Goal: Task Accomplishment & Management: Complete application form

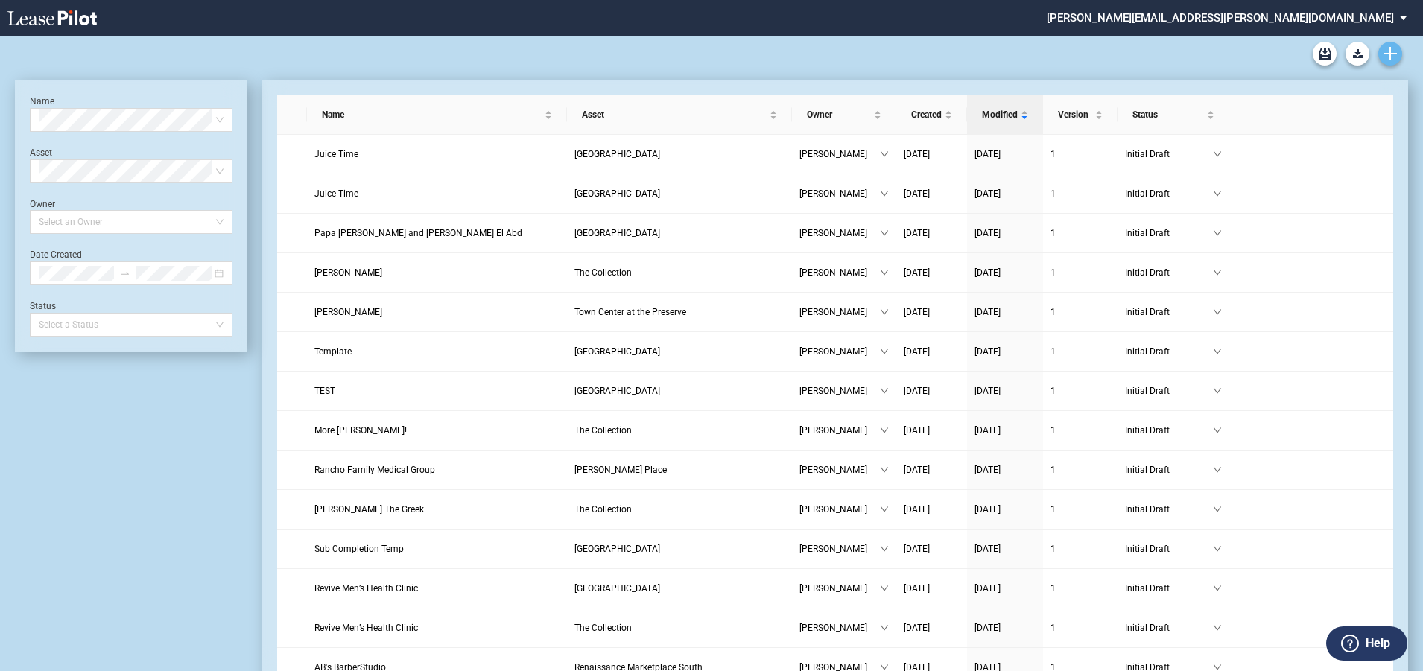
click at [1388, 50] on icon "Create new document" at bounding box center [1389, 53] width 13 height 13
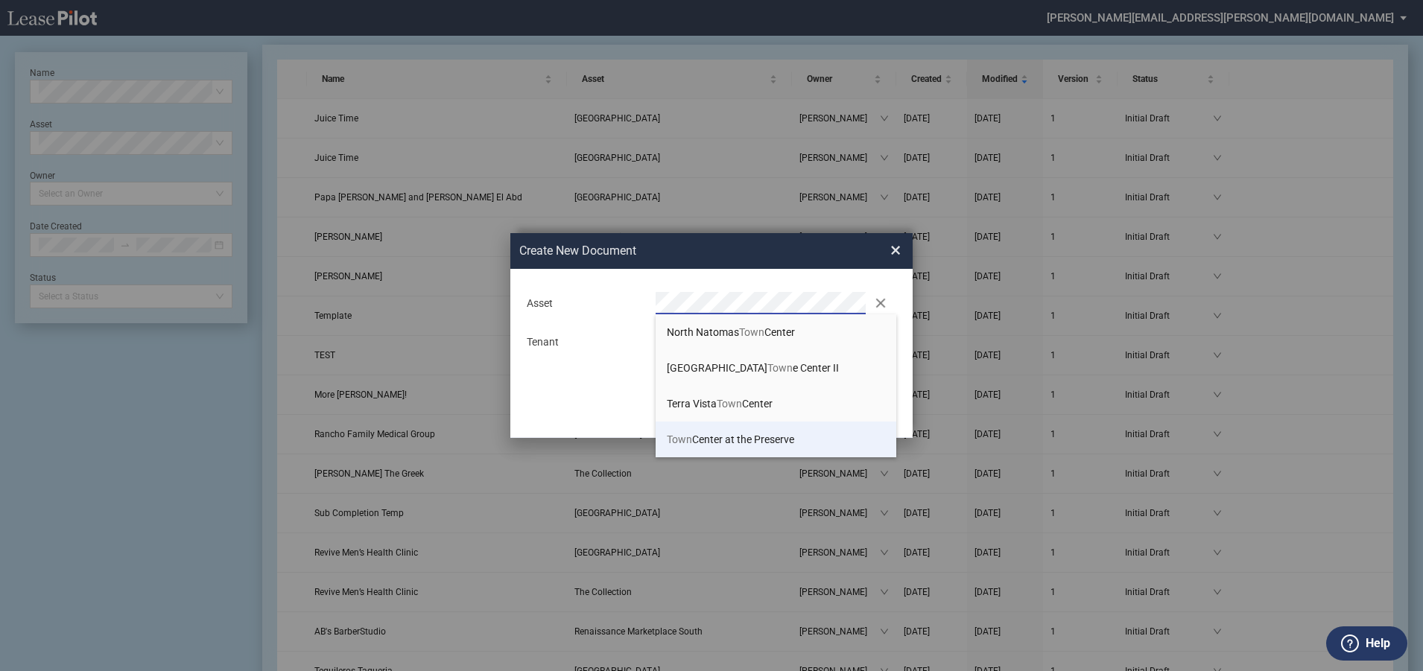
click at [767, 438] on span "Town Center at the Preserve" at bounding box center [730, 440] width 127 height 12
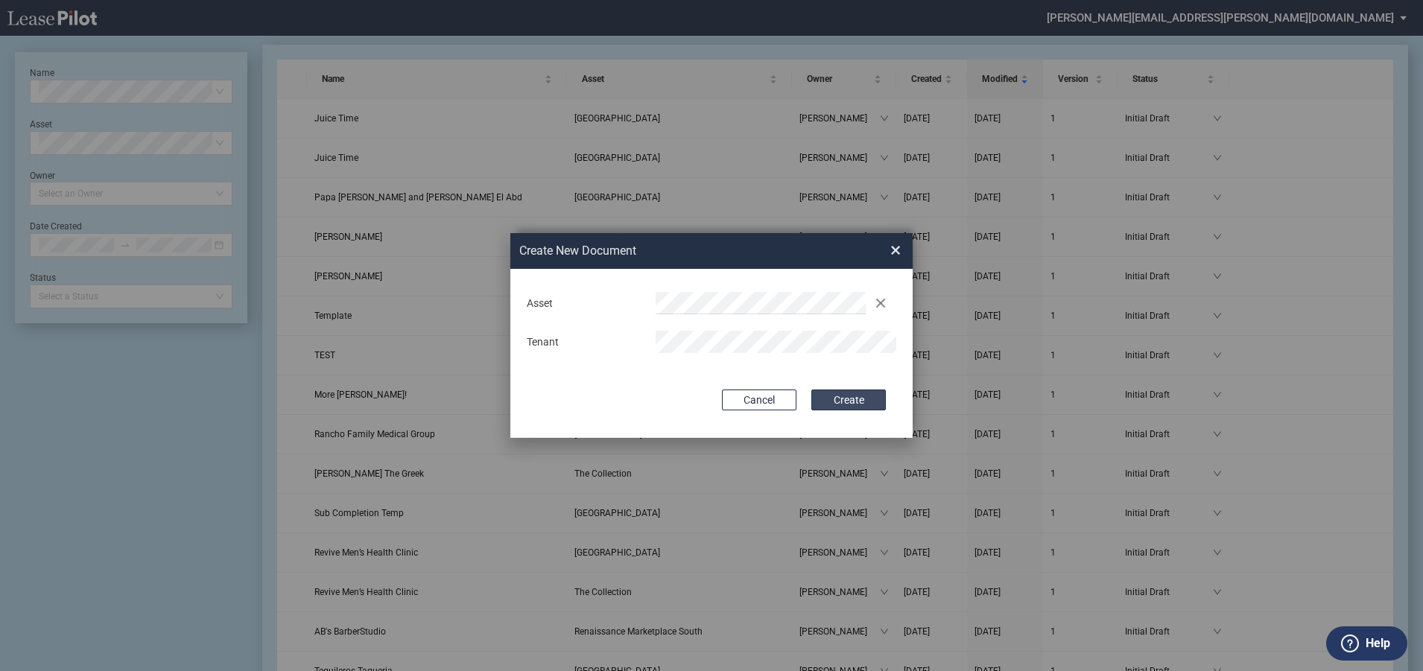
click at [844, 399] on button "Create" at bounding box center [848, 400] width 74 height 21
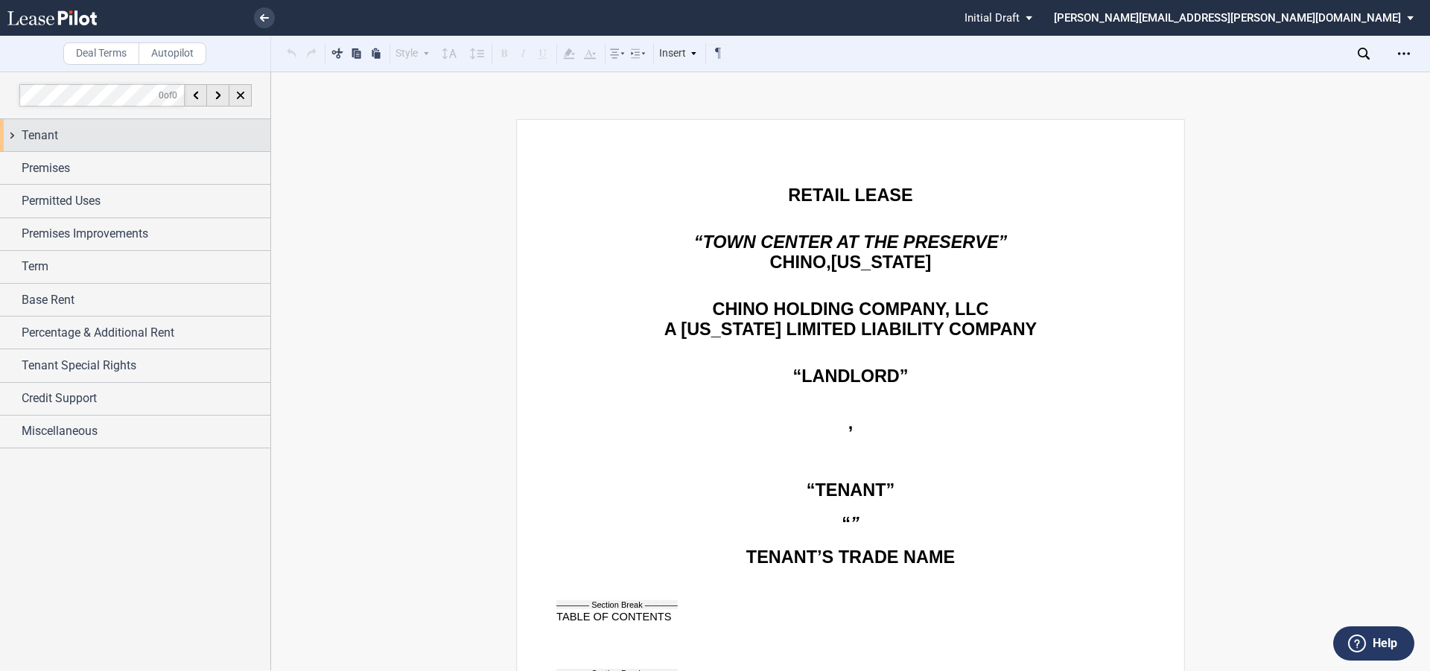
click at [44, 130] on span "Tenant" at bounding box center [40, 136] width 36 height 18
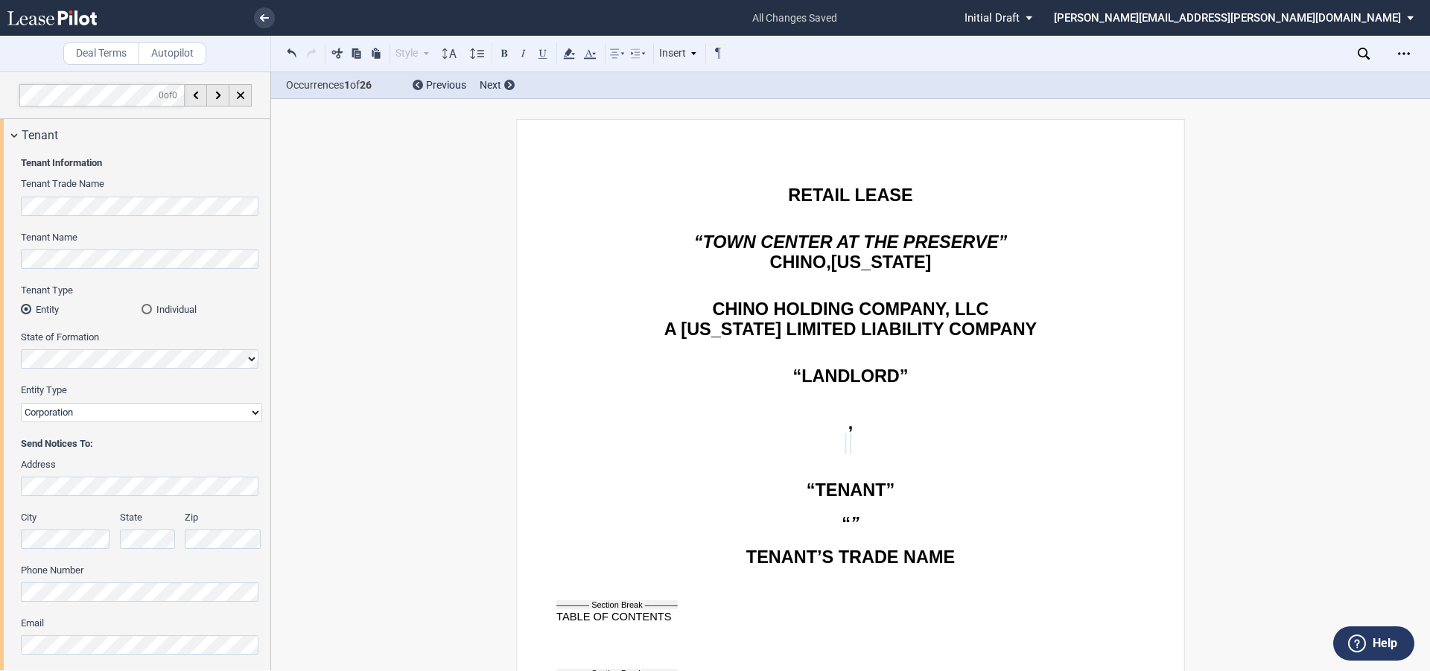
click at [56, 475] on div "Address" at bounding box center [141, 477] width 241 height 38
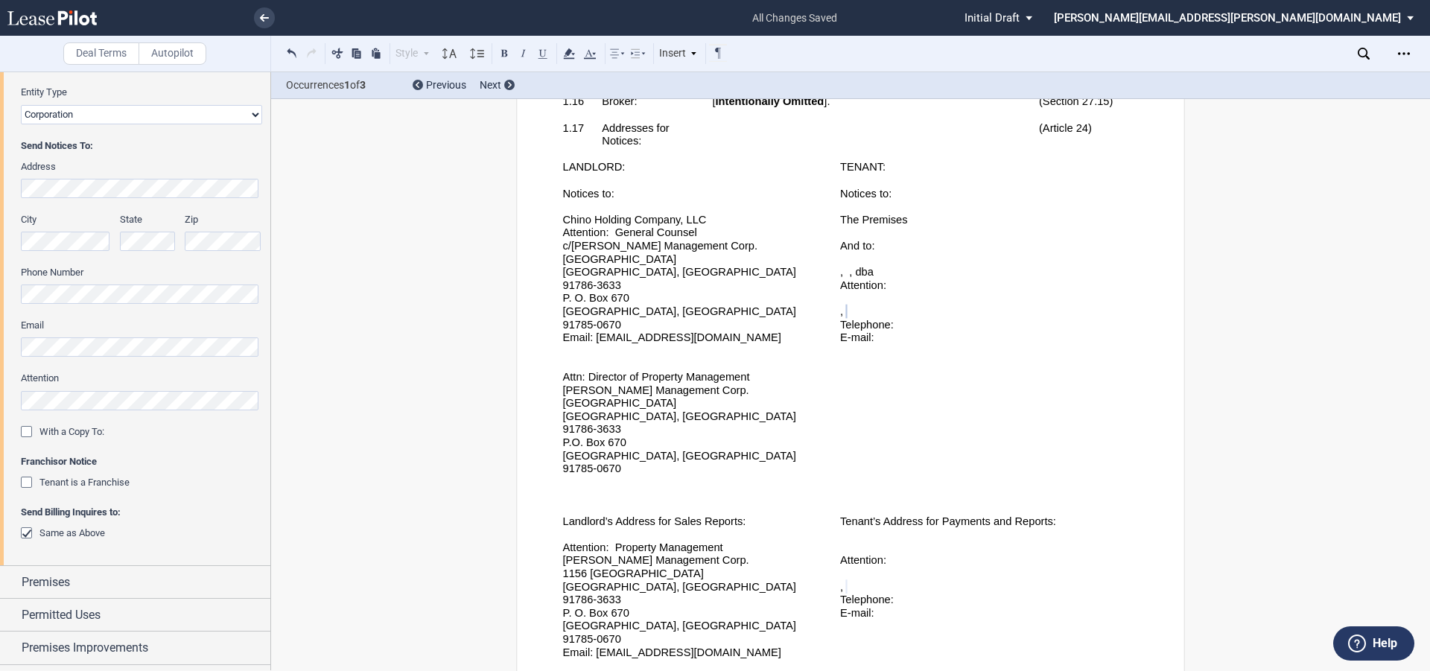
scroll to position [372, 0]
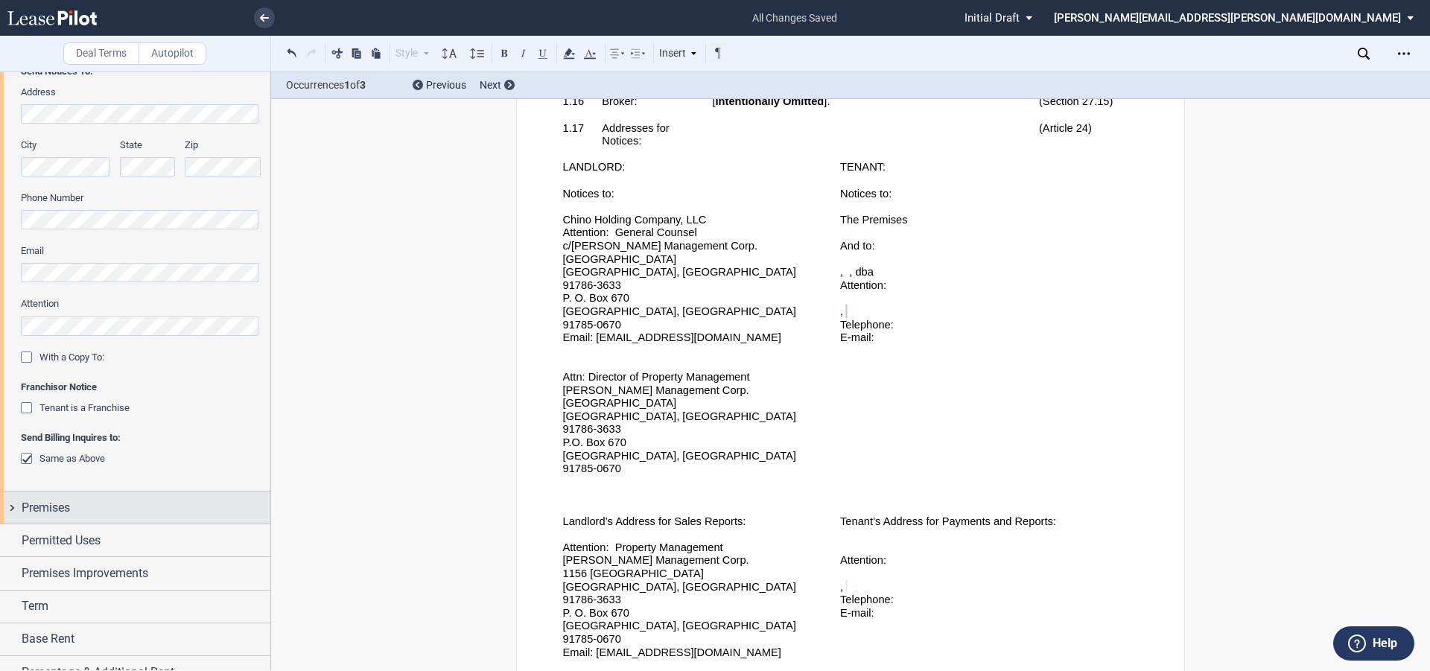
click at [40, 500] on span "Premises" at bounding box center [46, 508] width 48 height 18
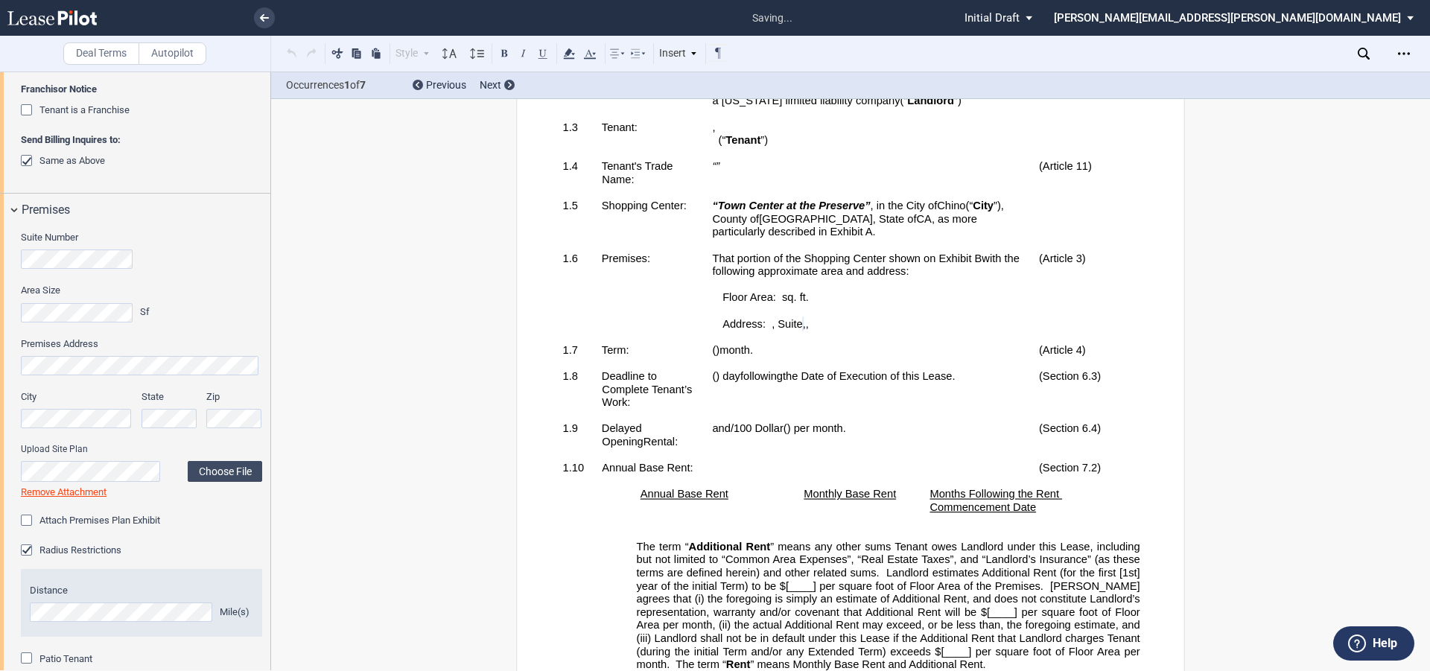
scroll to position [730, 0]
click at [215, 477] on label "Choose File" at bounding box center [225, 471] width 74 height 21
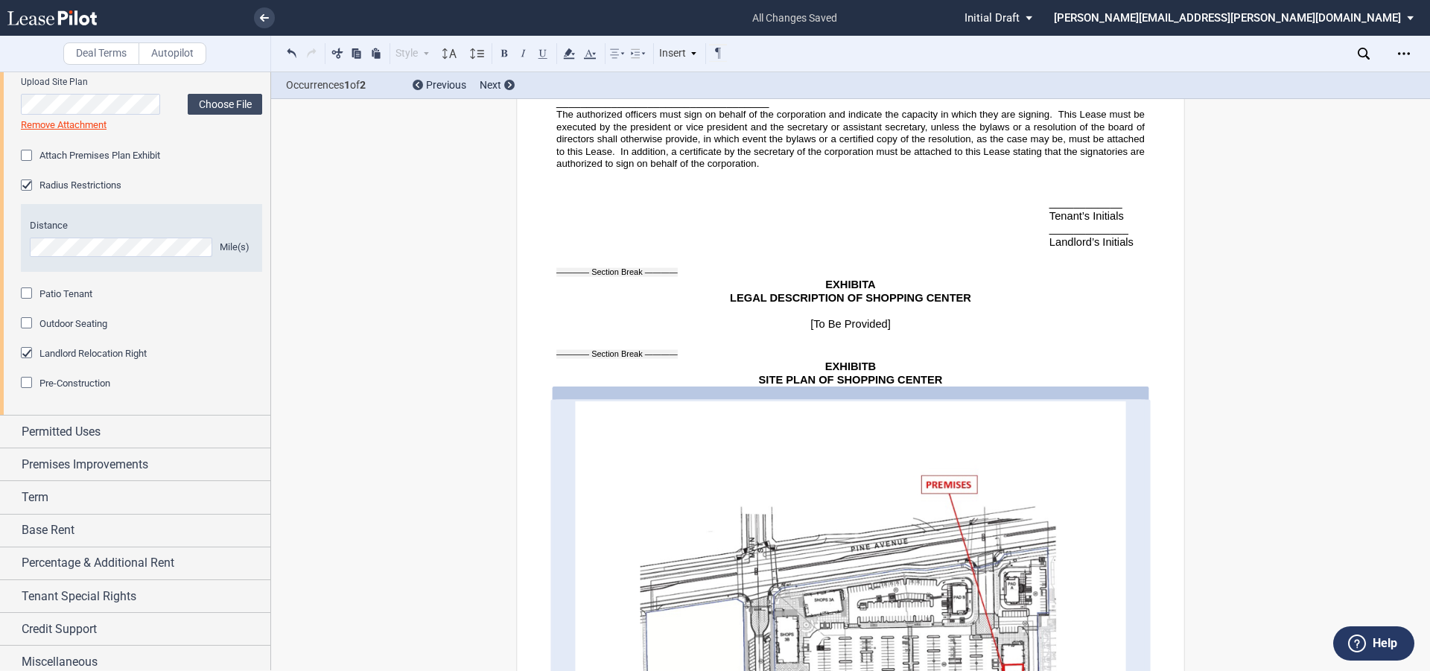
scroll to position [1044, 0]
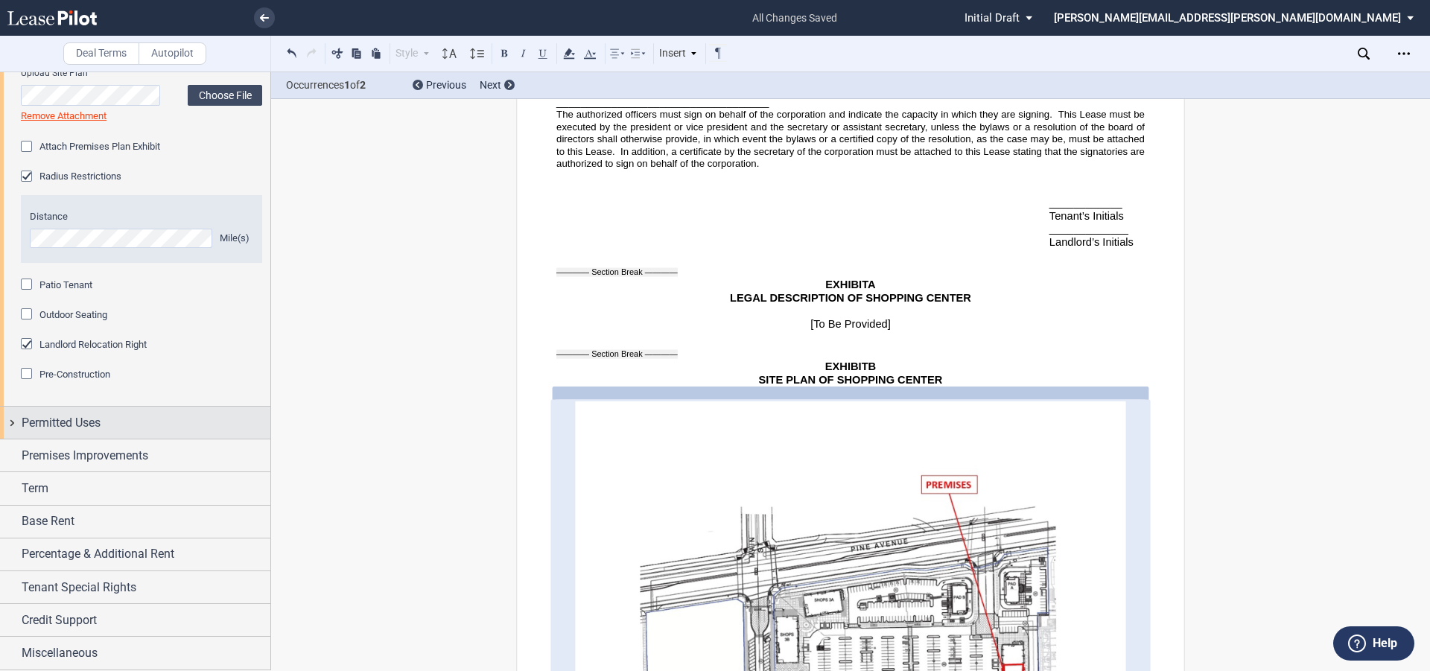
click at [50, 412] on div "Permitted Uses" at bounding box center [135, 423] width 270 height 32
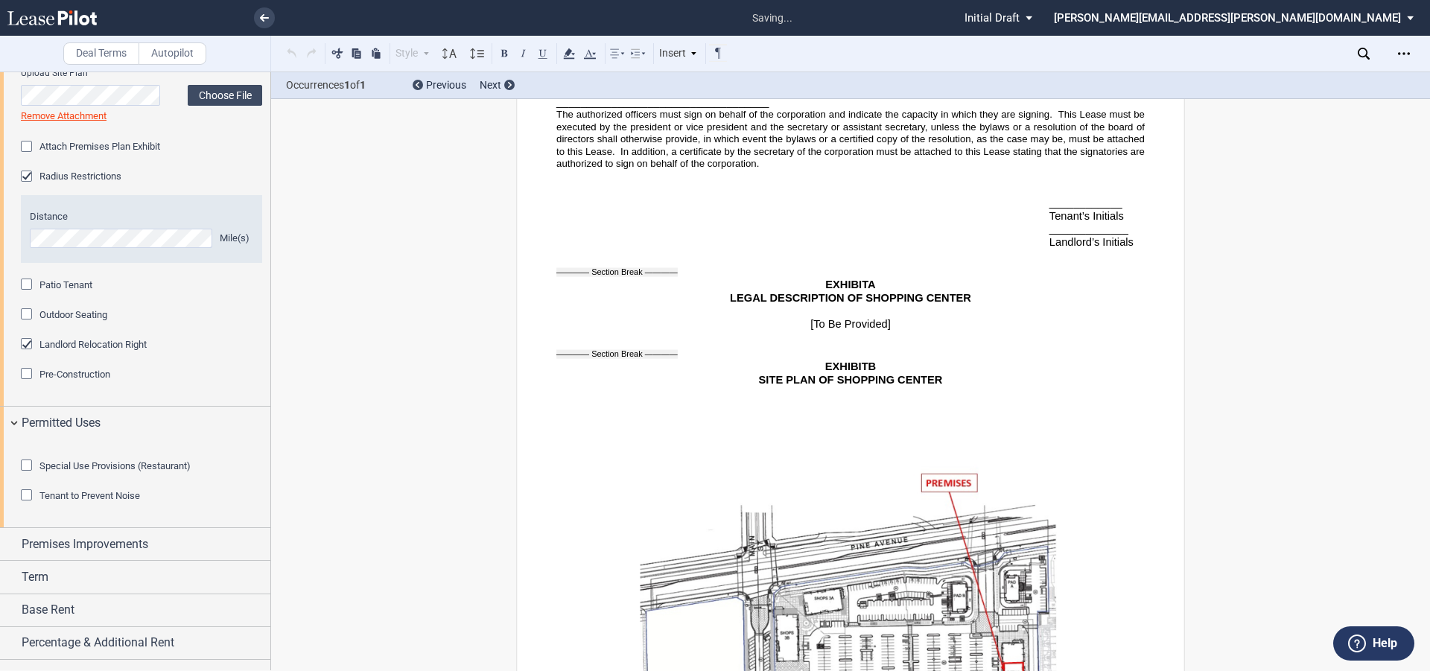
scroll to position [1210, 0]
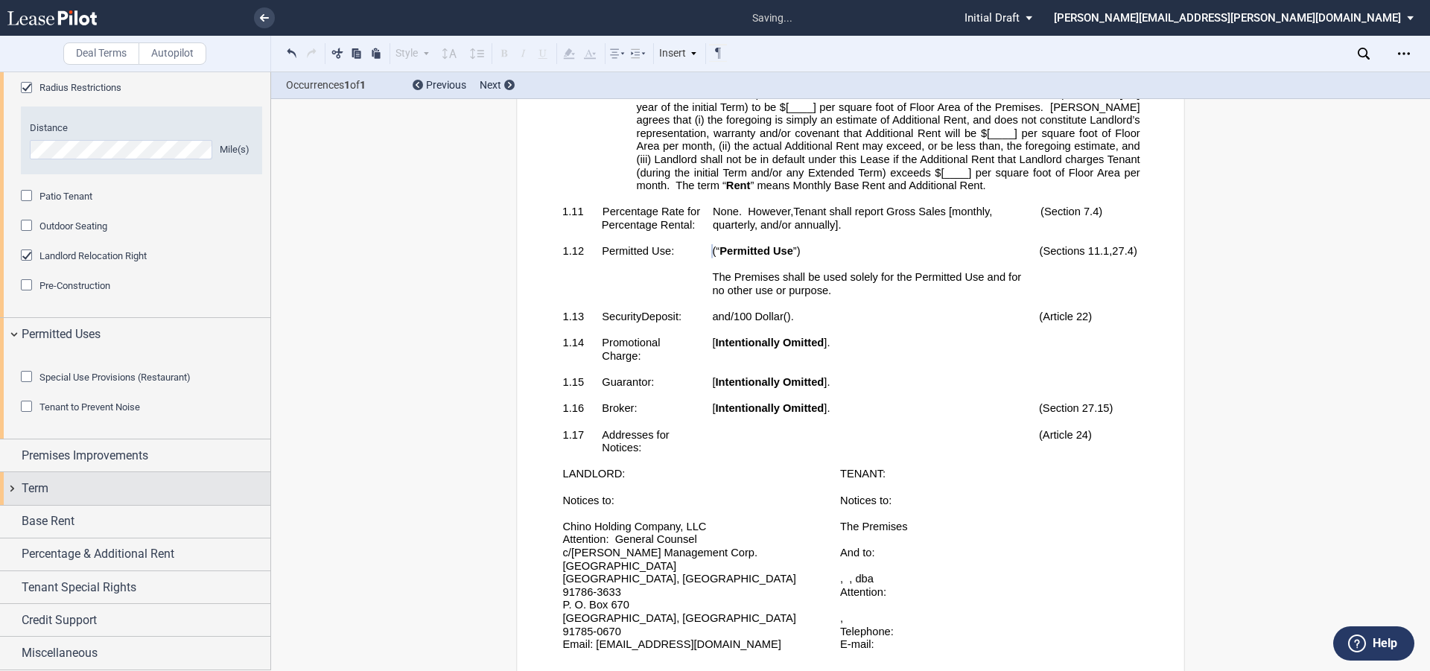
scroll to position [1215, 0]
click at [125, 445] on div "Premises Improvements" at bounding box center [135, 455] width 270 height 32
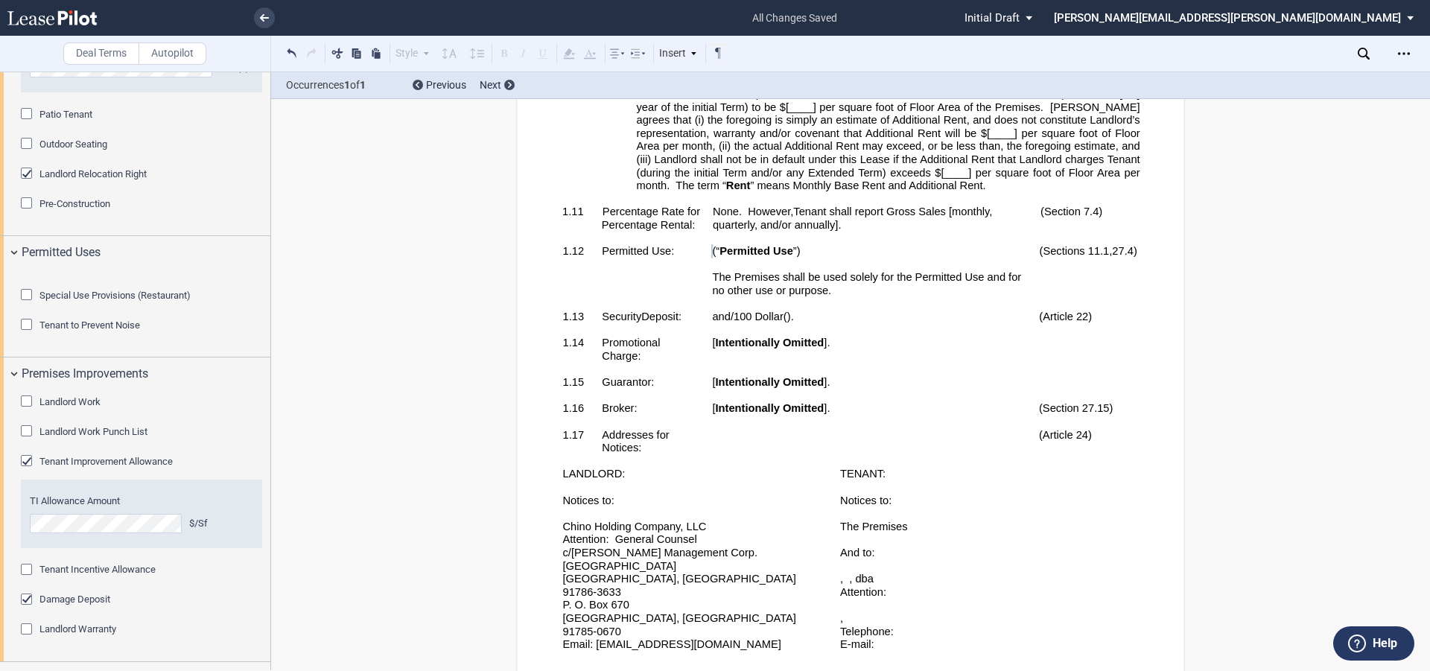
drag, startPoint x: 34, startPoint y: 483, endPoint x: 1400, endPoint y: 414, distance: 1367.8
click at [36, 410] on div "Landlord Work" at bounding box center [28, 403] width 15 height 15
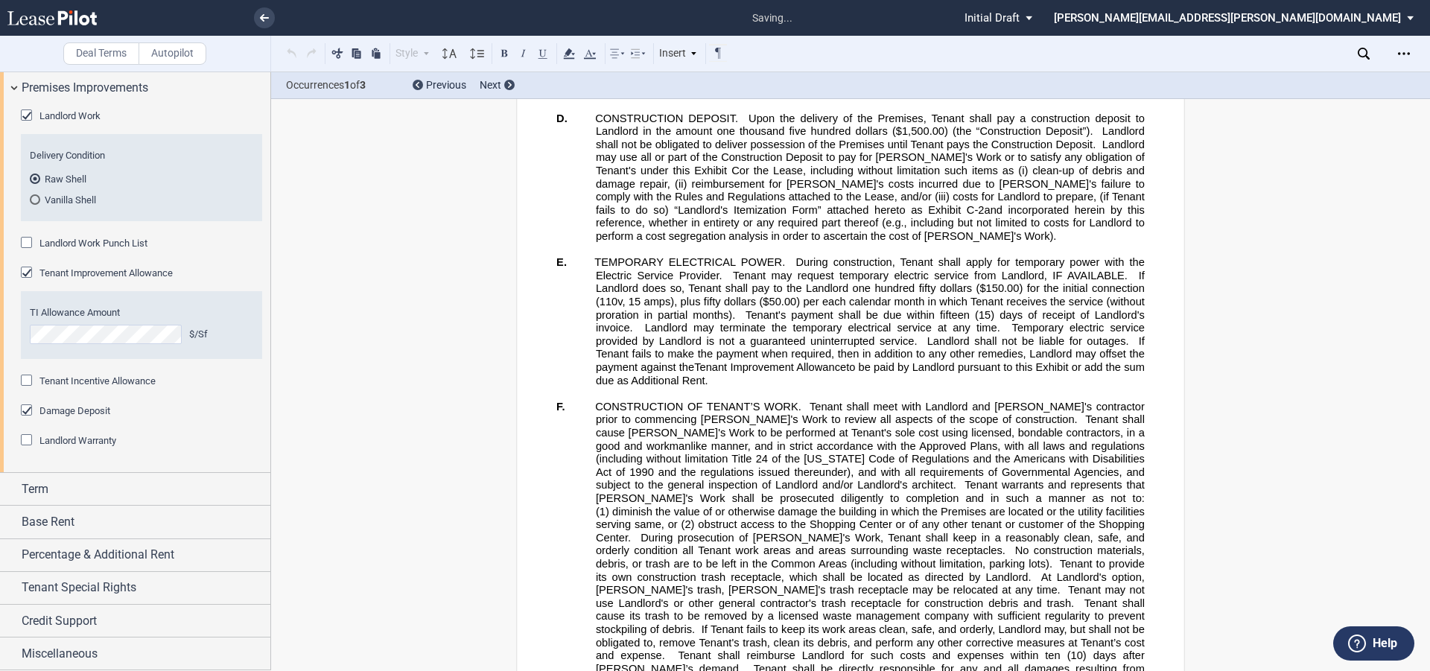
scroll to position [36940, 0]
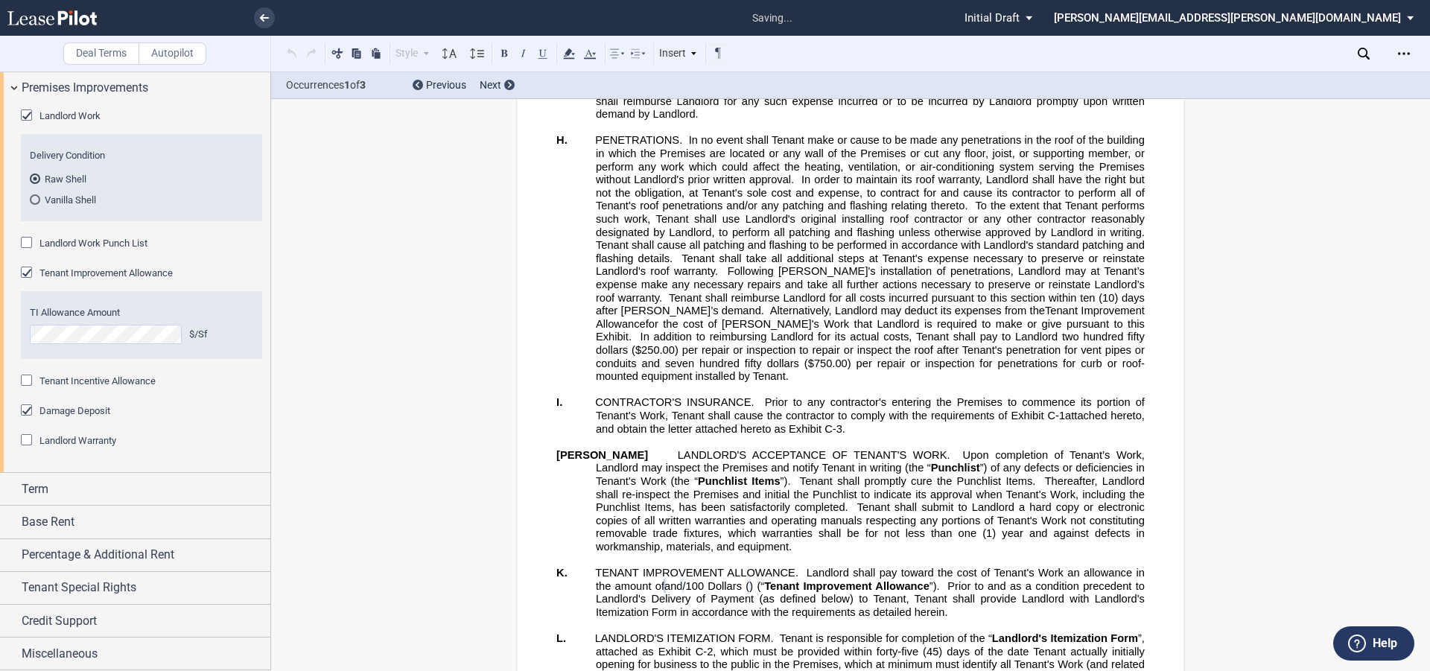
click at [26, 380] on div "Tenant Incentive Allowance" at bounding box center [28, 382] width 15 height 15
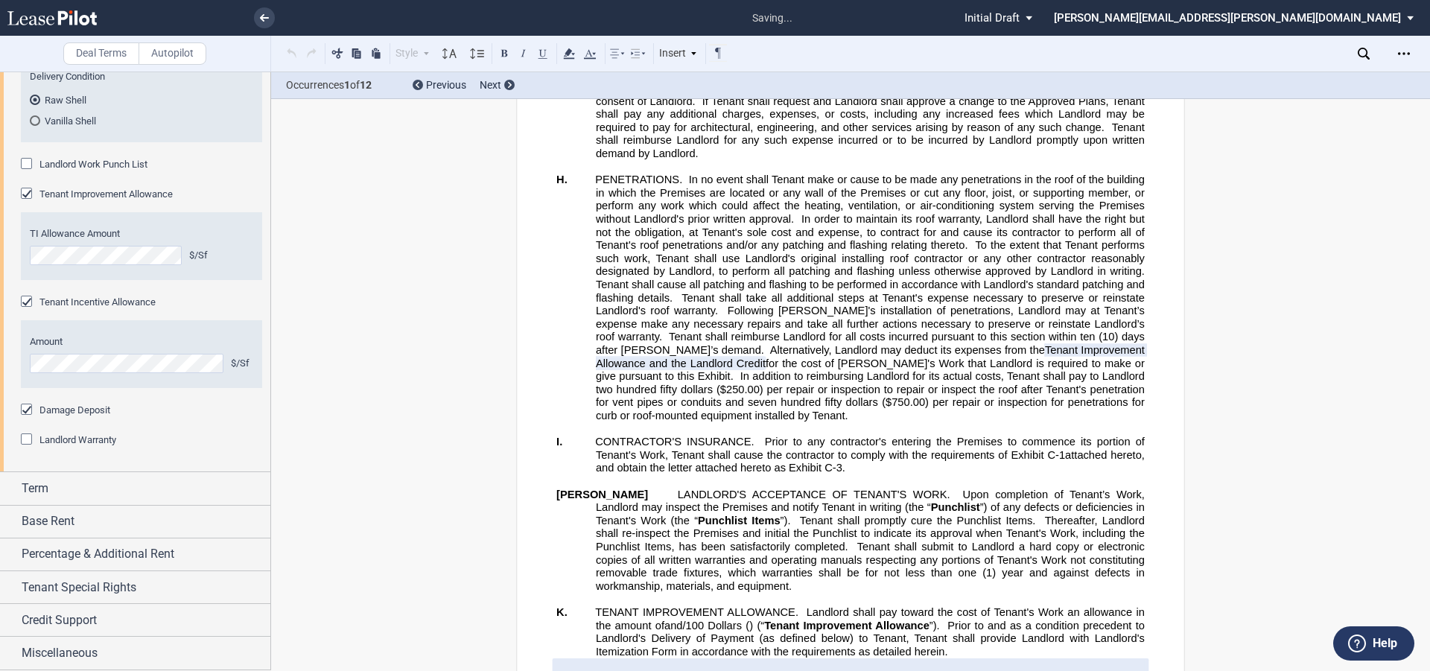
scroll to position [36979, 0]
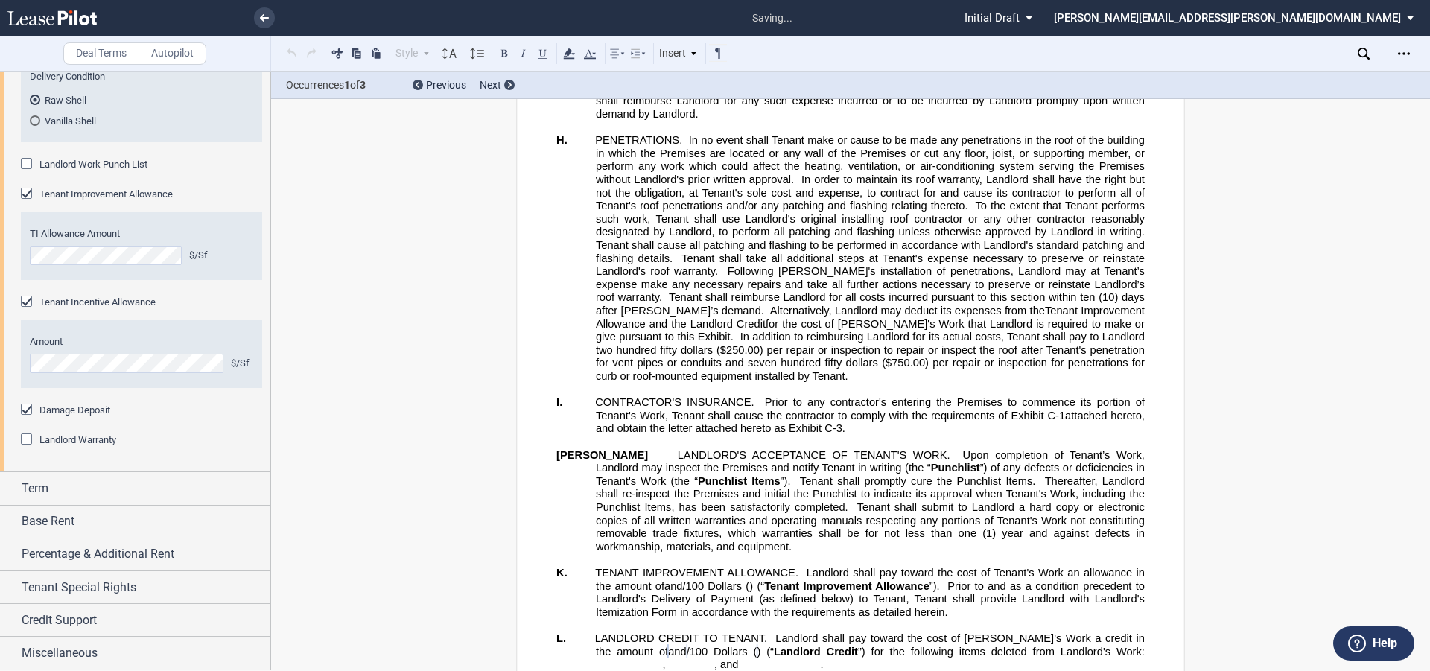
click at [26, 419] on div "Damage Deposit" at bounding box center [28, 411] width 15 height 15
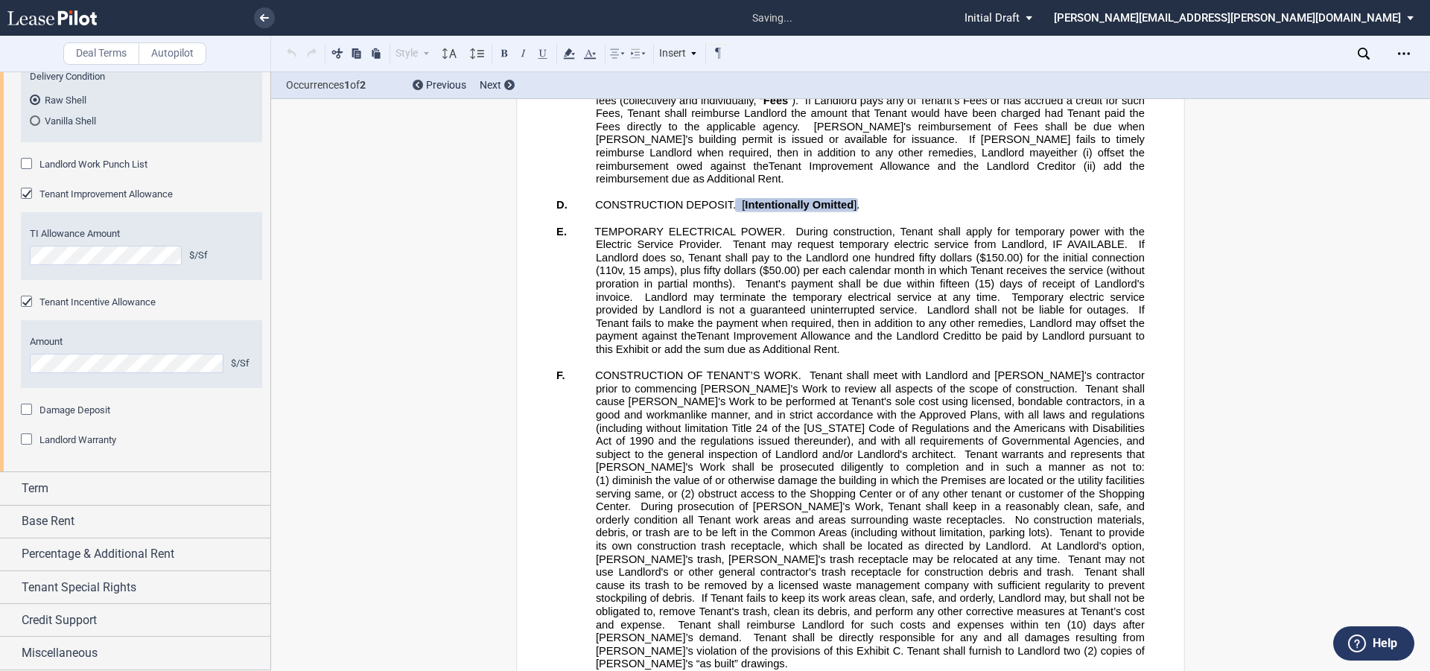
scroll to position [35852, 0]
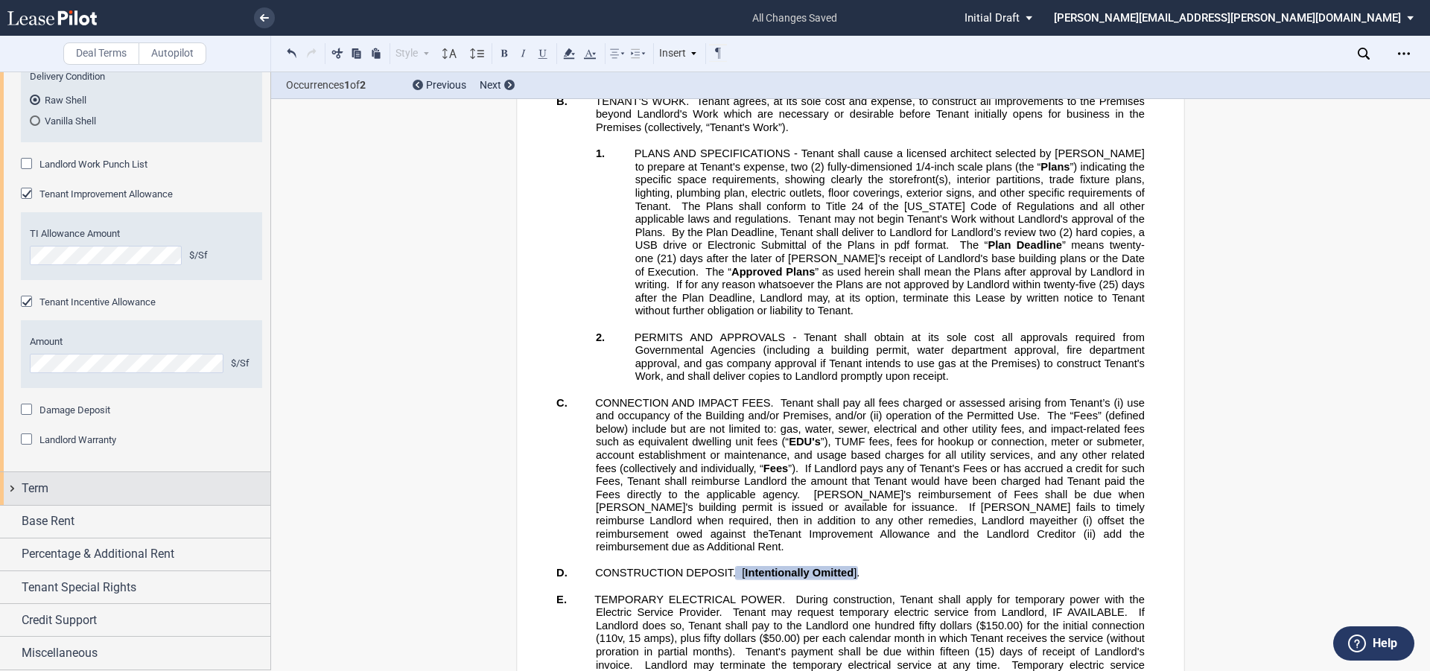
click at [55, 498] on div "Term" at bounding box center [146, 489] width 249 height 18
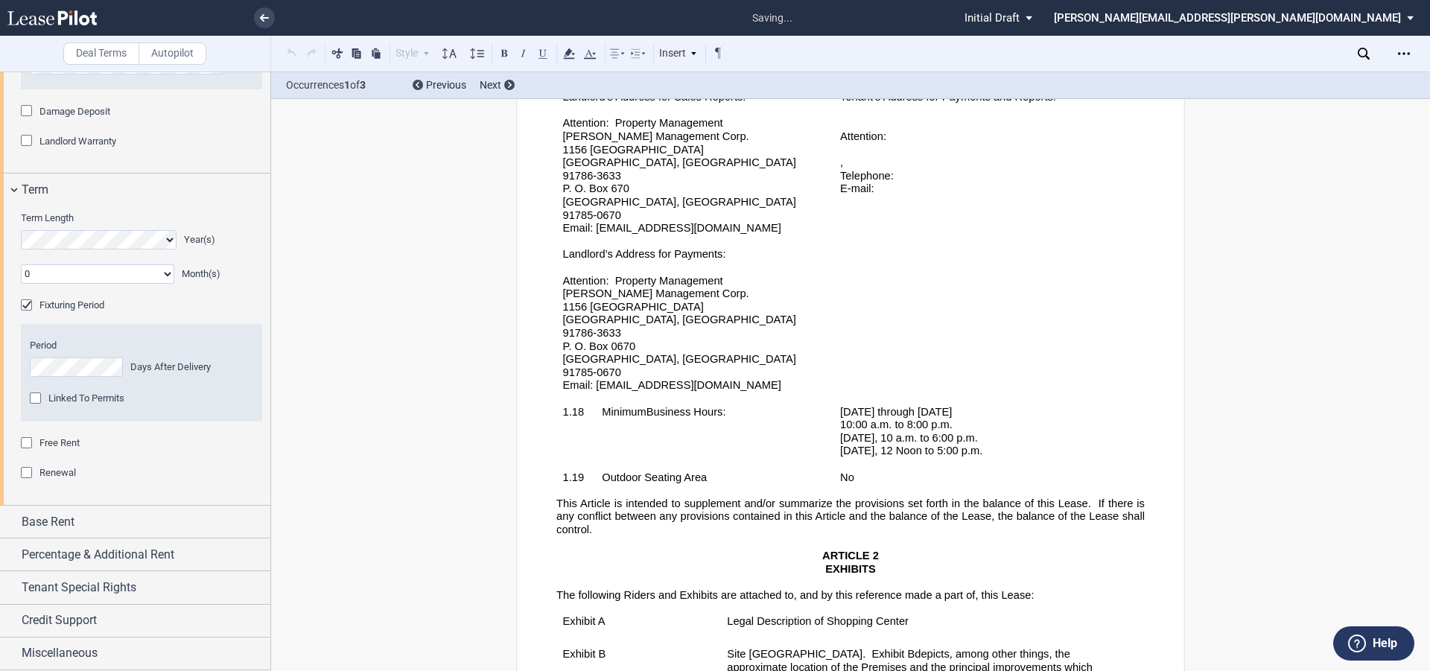
scroll to position [769, 0]
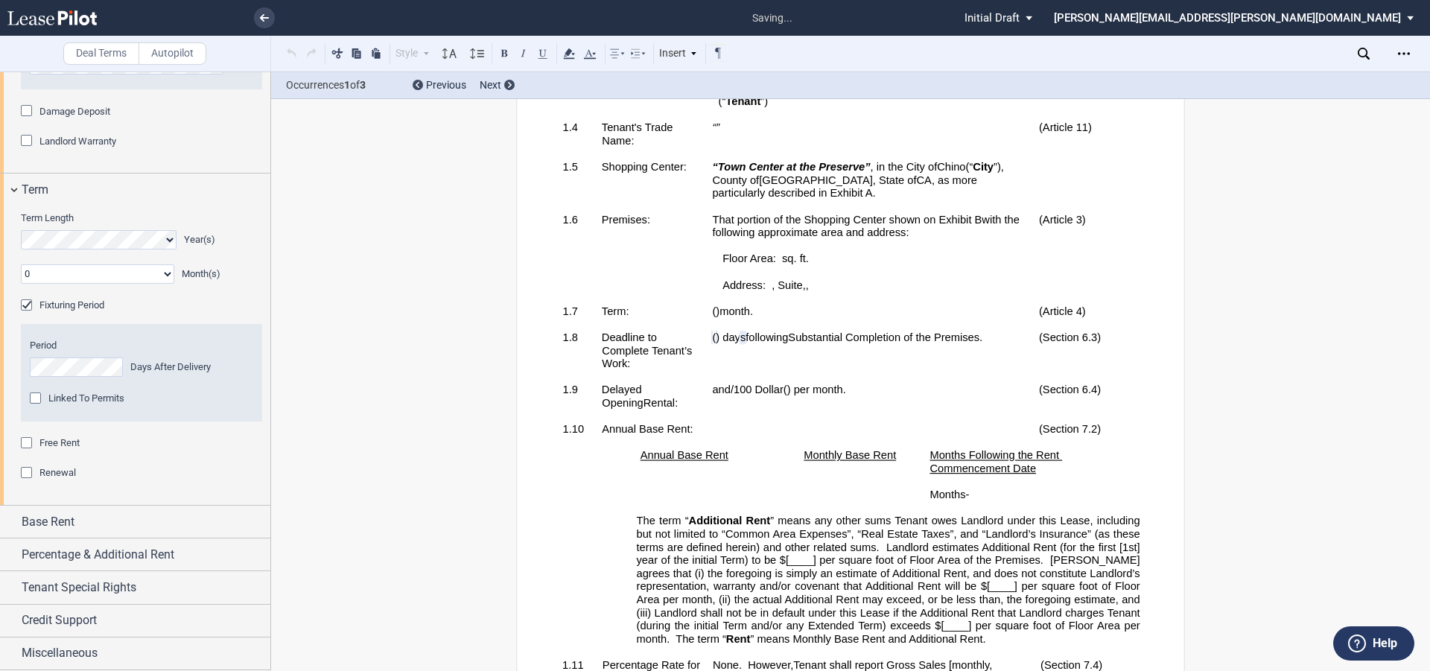
click at [39, 396] on div "Linked To Permits" at bounding box center [37, 400] width 15 height 15
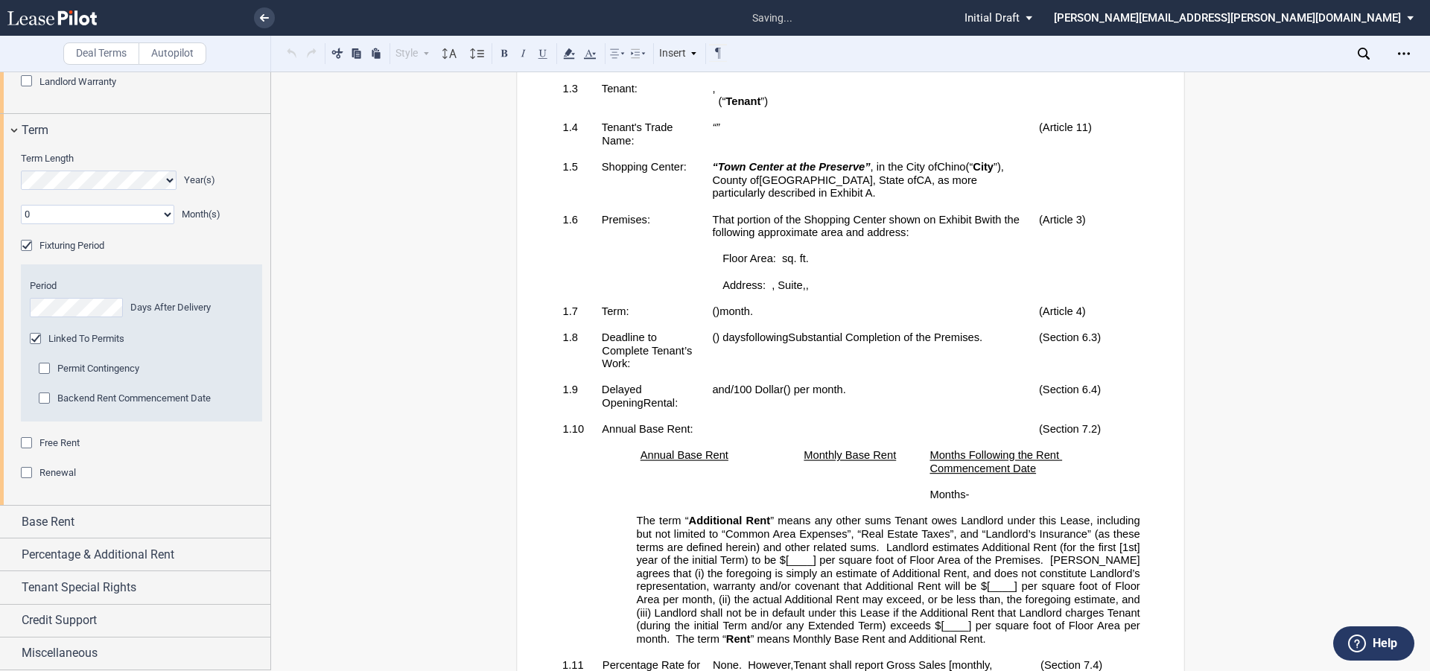
click at [48, 378] on div "Permit Contingency" at bounding box center [46, 370] width 15 height 15
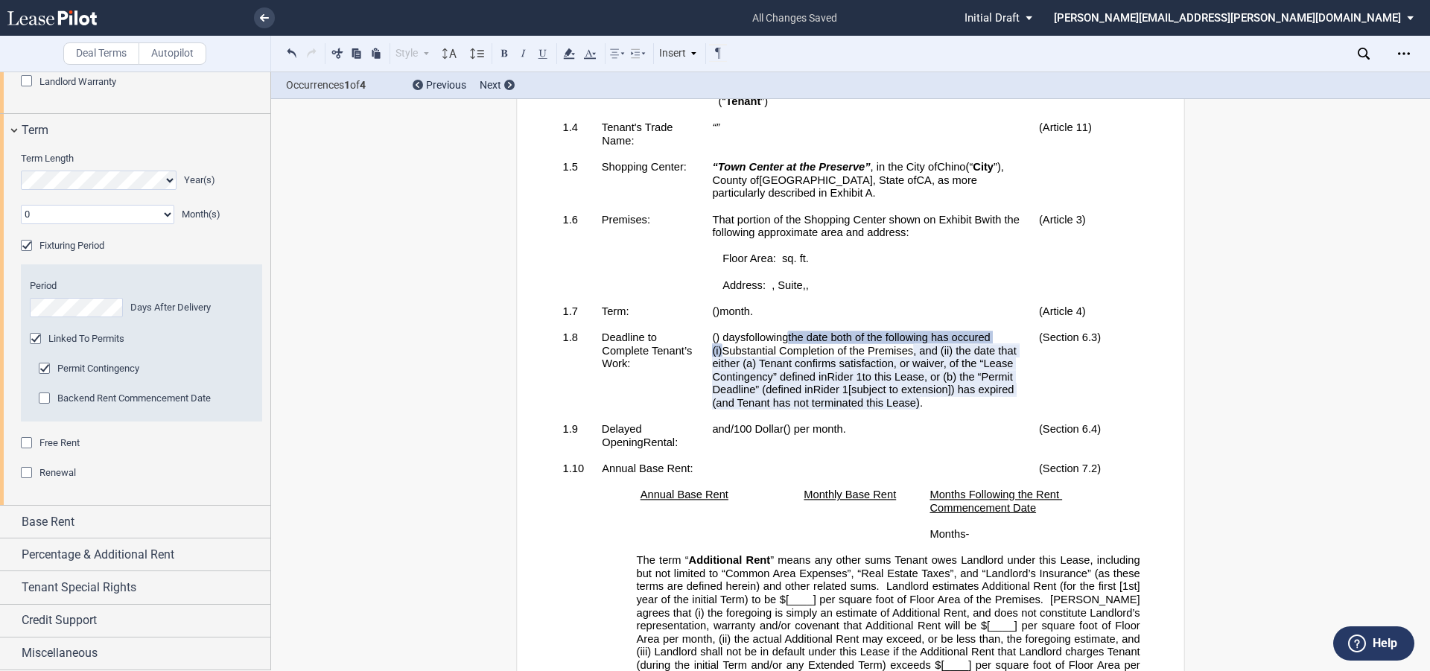
click at [31, 482] on div "Renewal" at bounding box center [28, 474] width 15 height 15
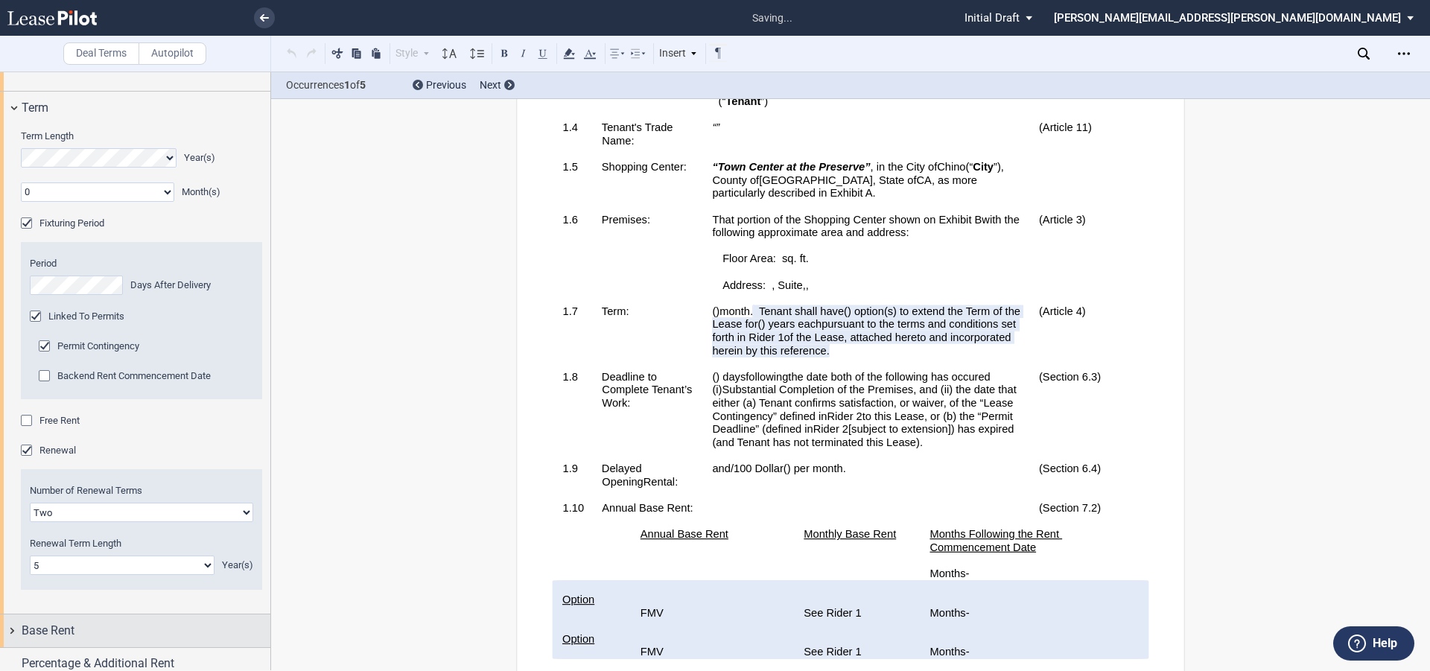
scroll to position [2151, 0]
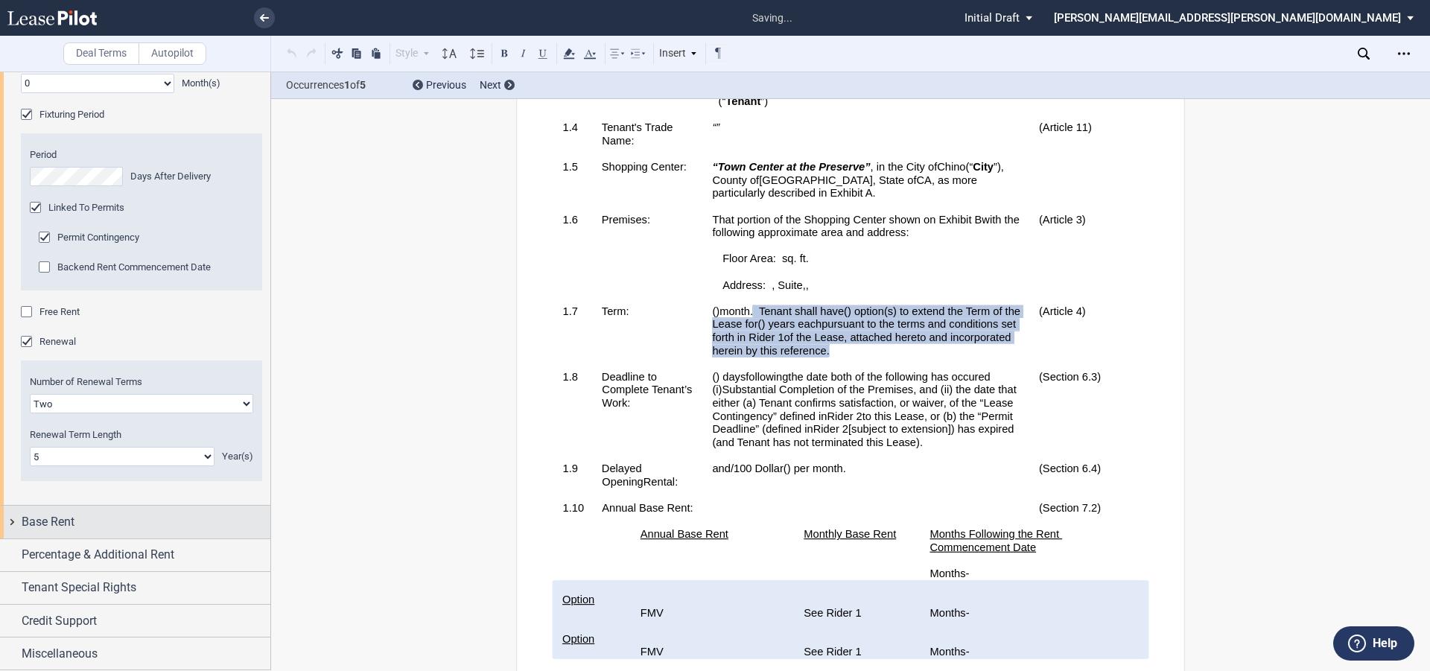
click at [81, 520] on div "Base Rent" at bounding box center [146, 522] width 249 height 18
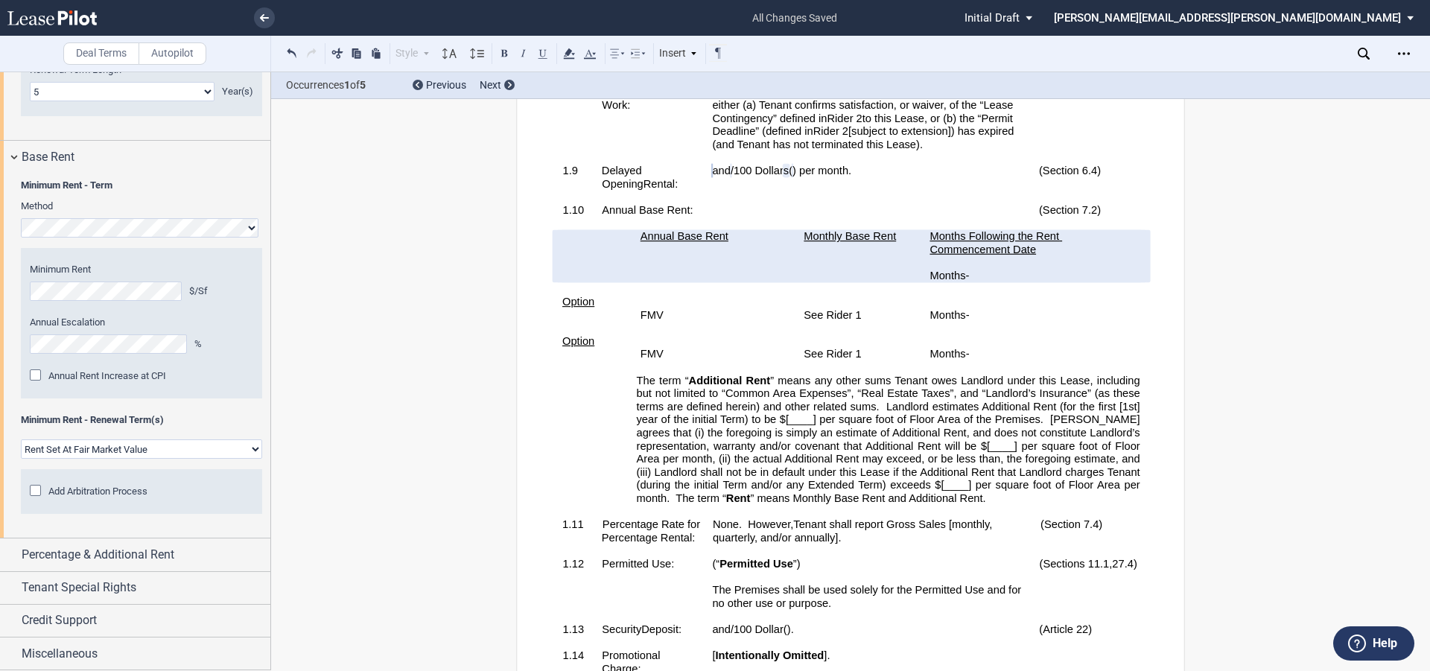
scroll to position [2516, 0]
click at [141, 451] on select "Rent Set At Fair Market Value Rent Specified in Lease" at bounding box center [141, 448] width 241 height 19
select select "fixed"
click at [21, 459] on select "Rent Set At Fair Market Value Rent Specified in Lease" at bounding box center [141, 448] width 241 height 19
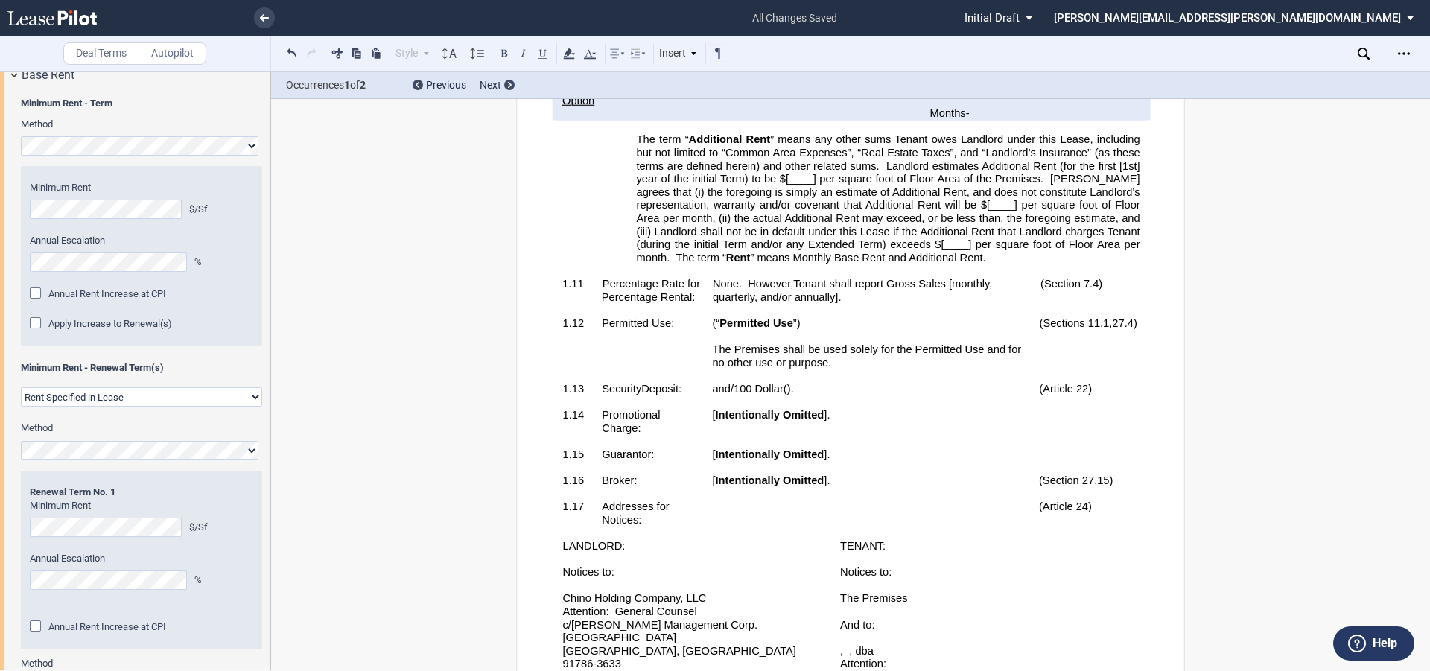
scroll to position [1291, 0]
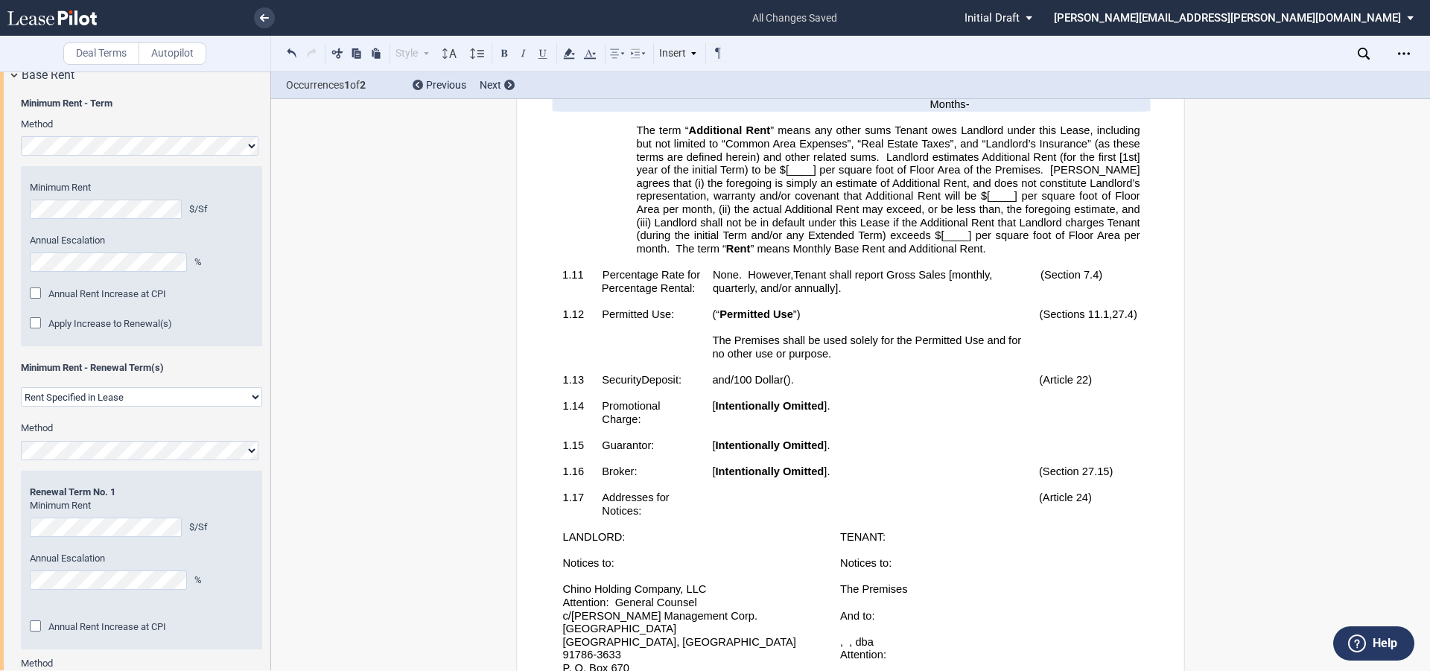
drag, startPoint x: 810, startPoint y: 191, endPoint x: 841, endPoint y: 192, distance: 30.5
click at [810, 176] on span "Landlord estimates Additional Rent (for the first [1st] year of the initial Ter…" at bounding box center [890, 162] width 507 height 25
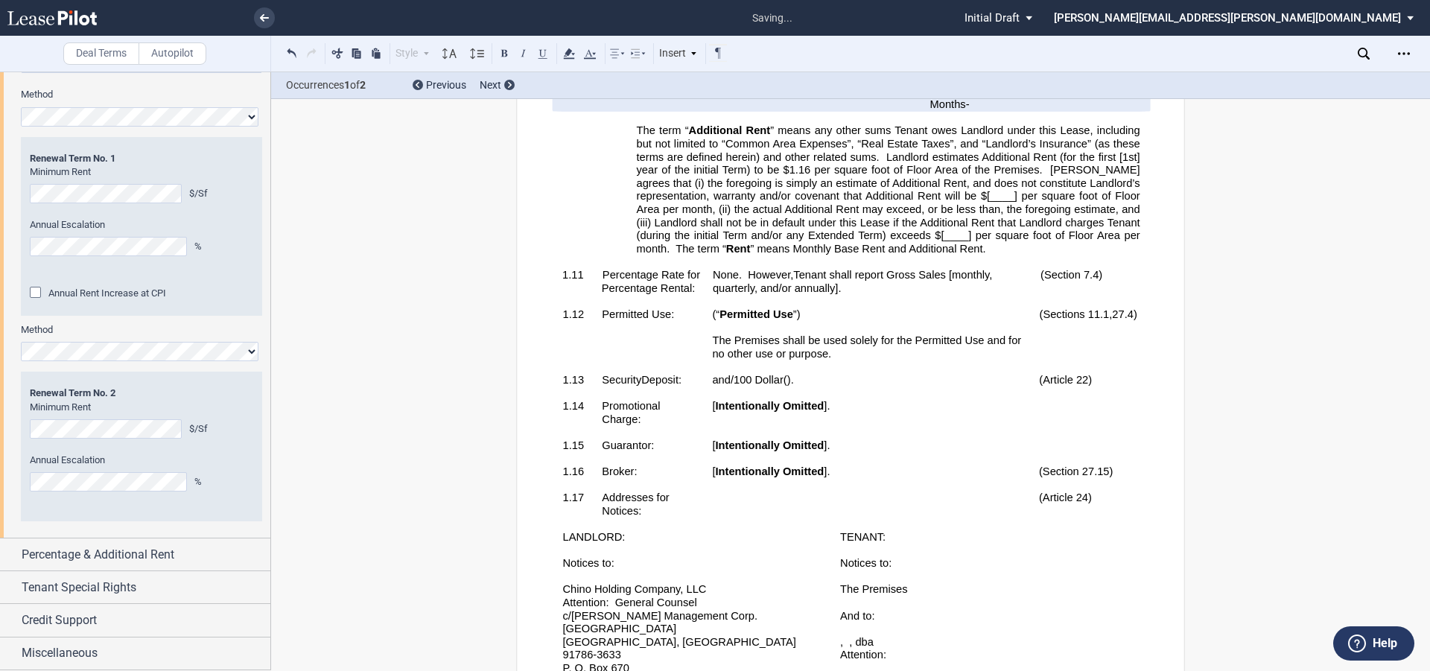
scroll to position [2932, 0]
click at [109, 560] on span "Percentage & Additional Rent" at bounding box center [98, 555] width 153 height 18
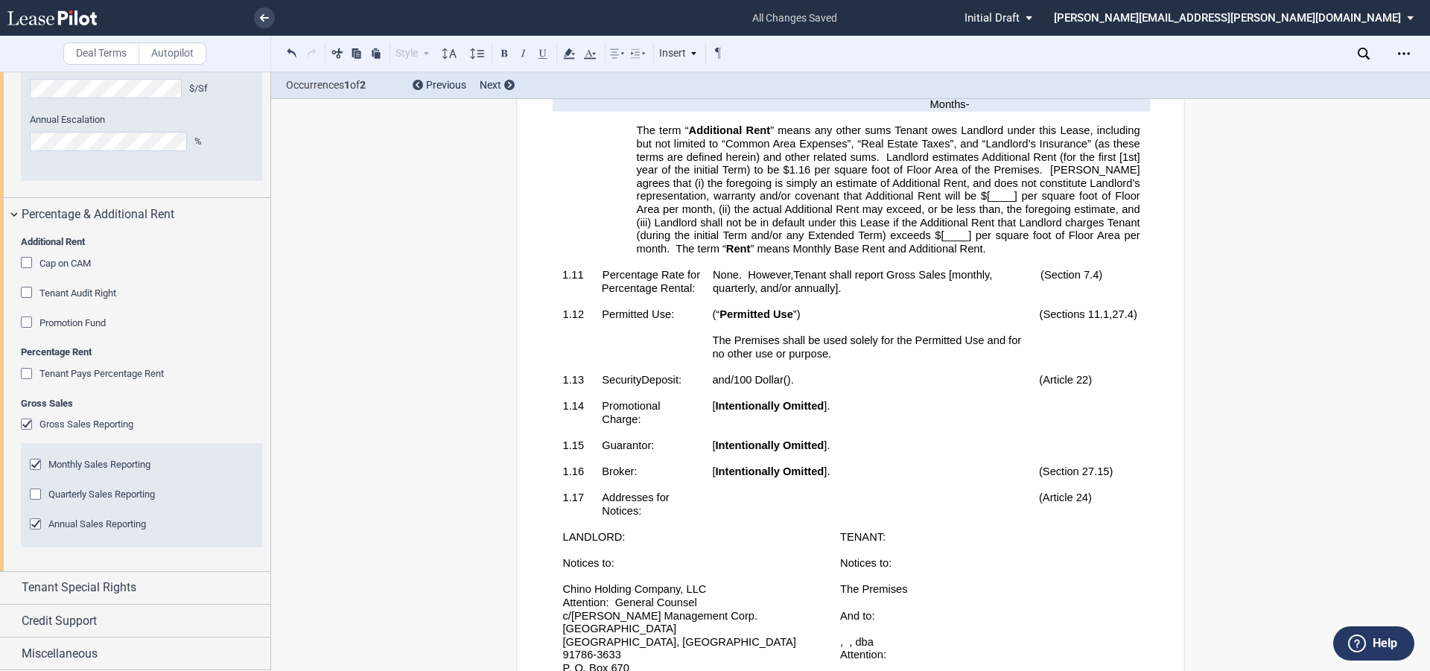
scroll to position [3272, 0]
click at [37, 466] on div "Monthly Sales Reporting" at bounding box center [37, 466] width 15 height 15
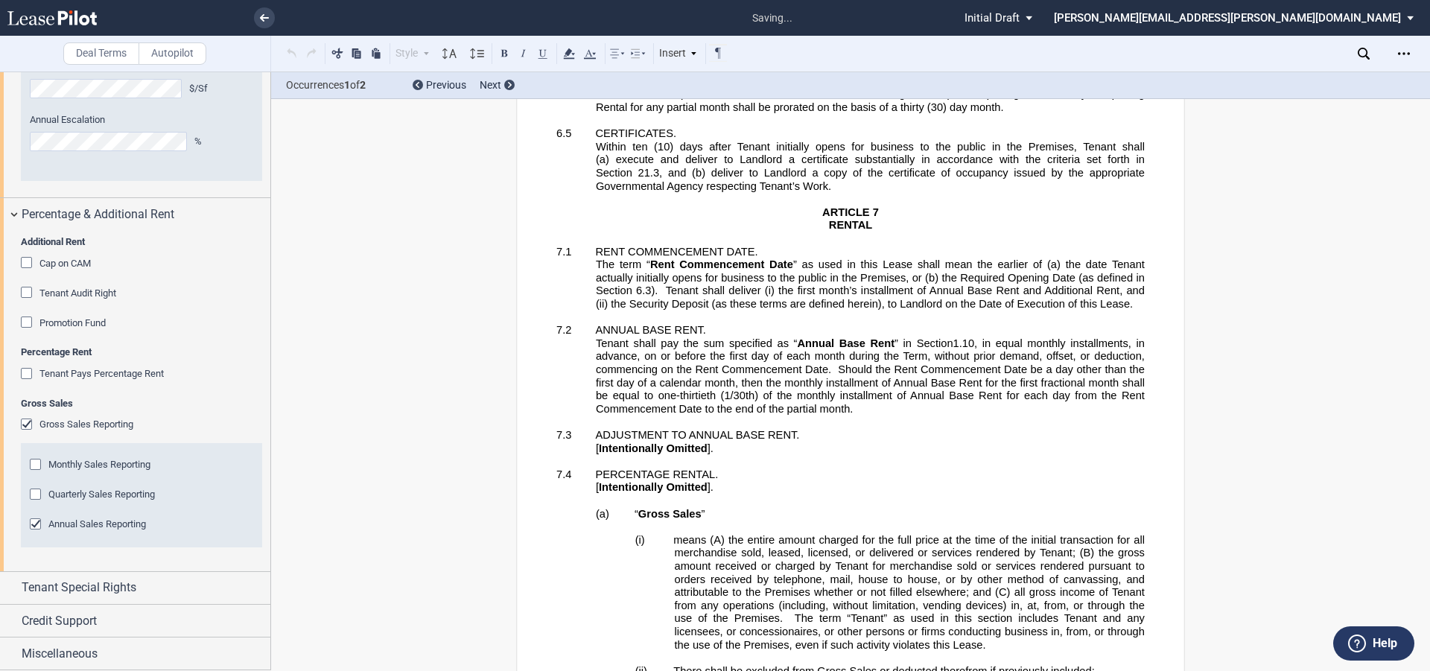
scroll to position [6820, 0]
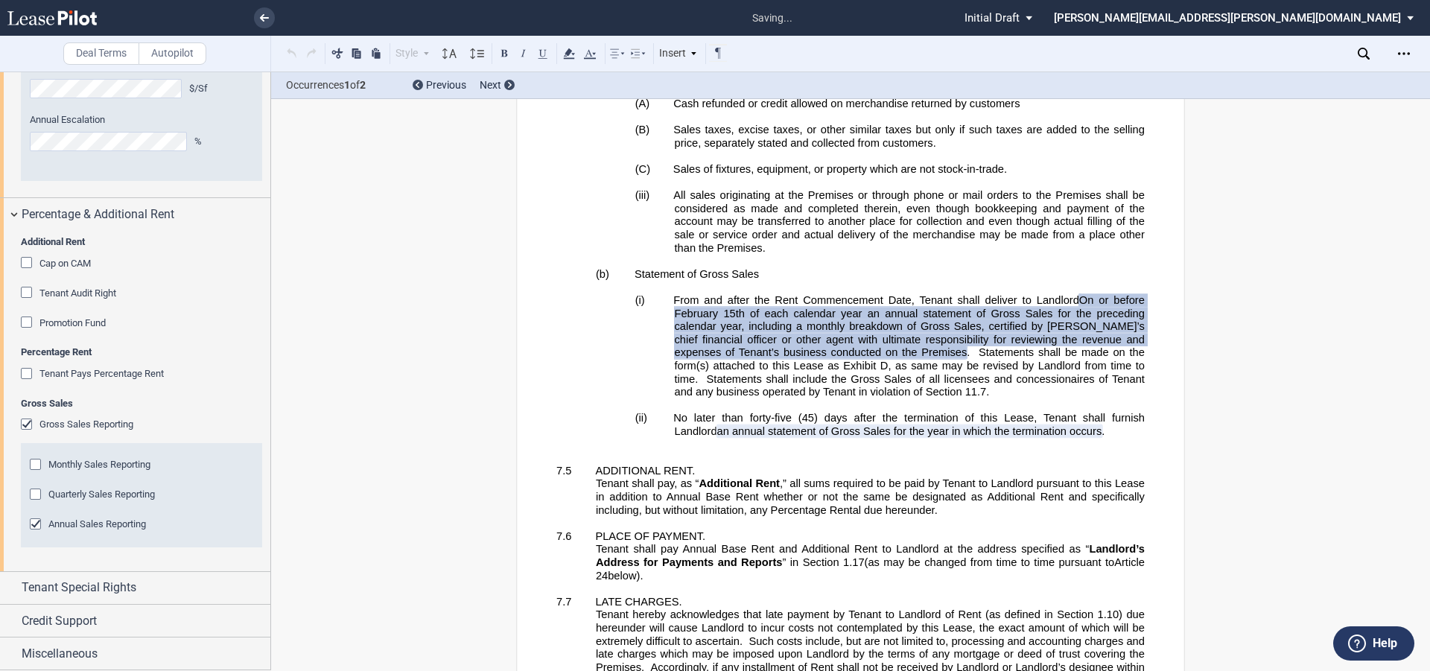
click at [34, 521] on div "Annual Sales Reporting" at bounding box center [37, 525] width 15 height 15
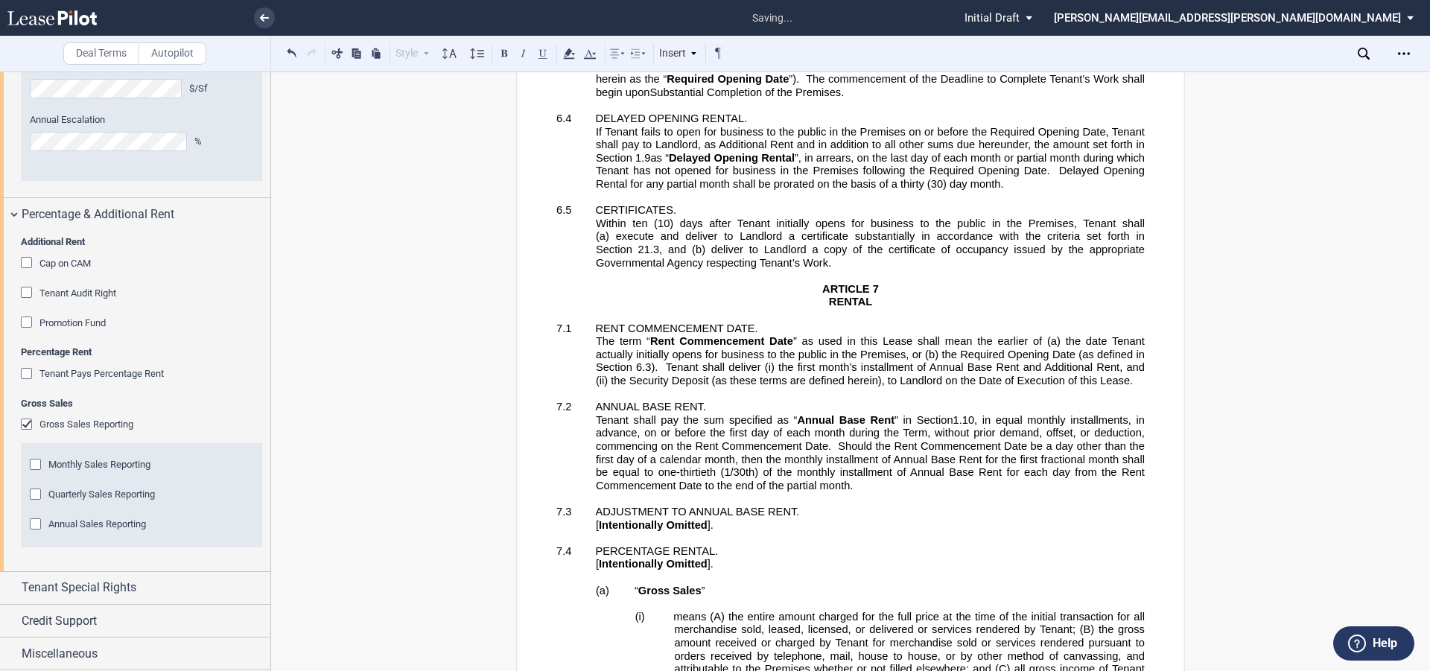
scroll to position [6448, 0]
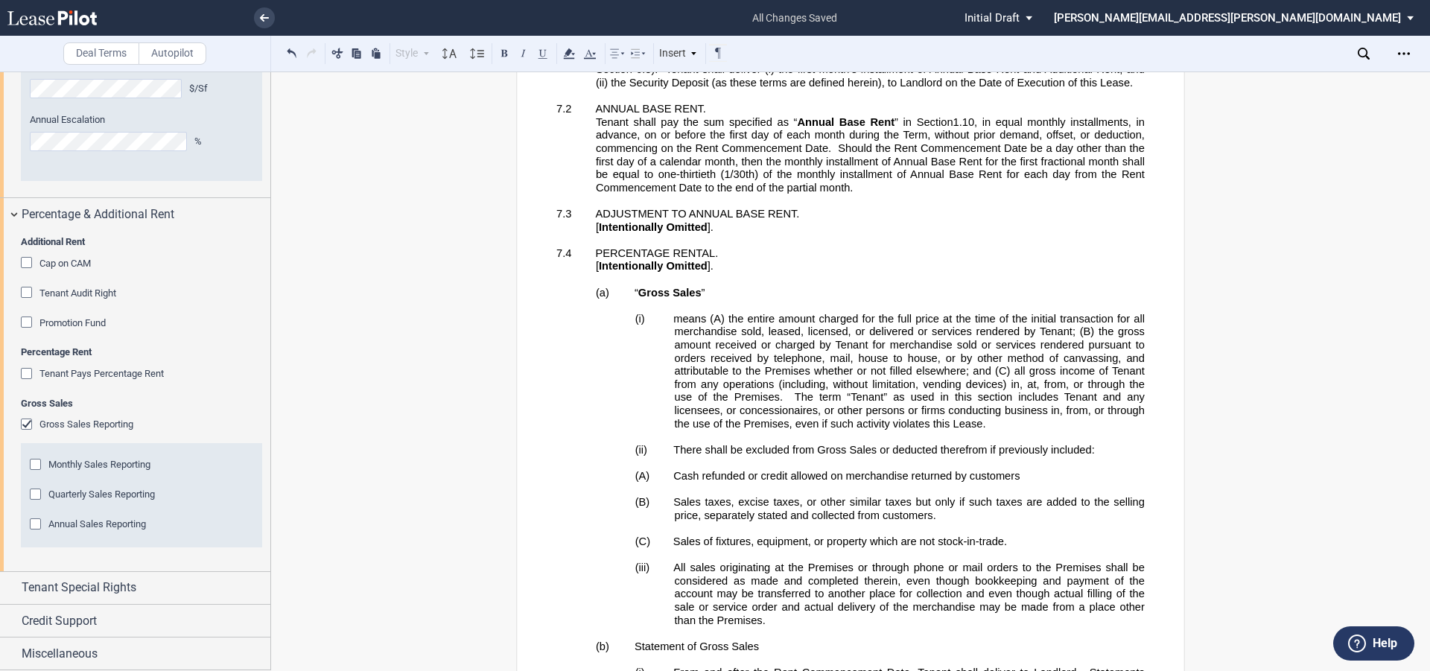
click at [28, 424] on div "Gross Sales Reporting" at bounding box center [28, 426] width 15 height 15
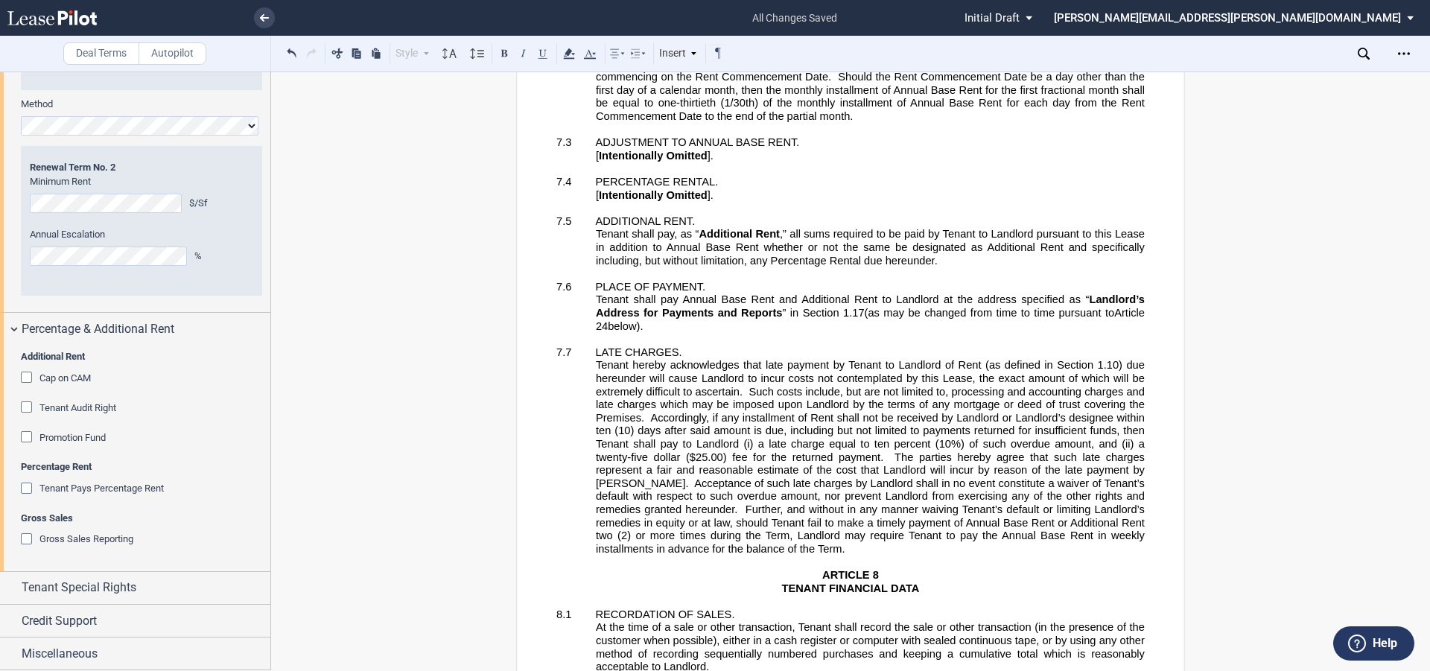
scroll to position [6376, 0]
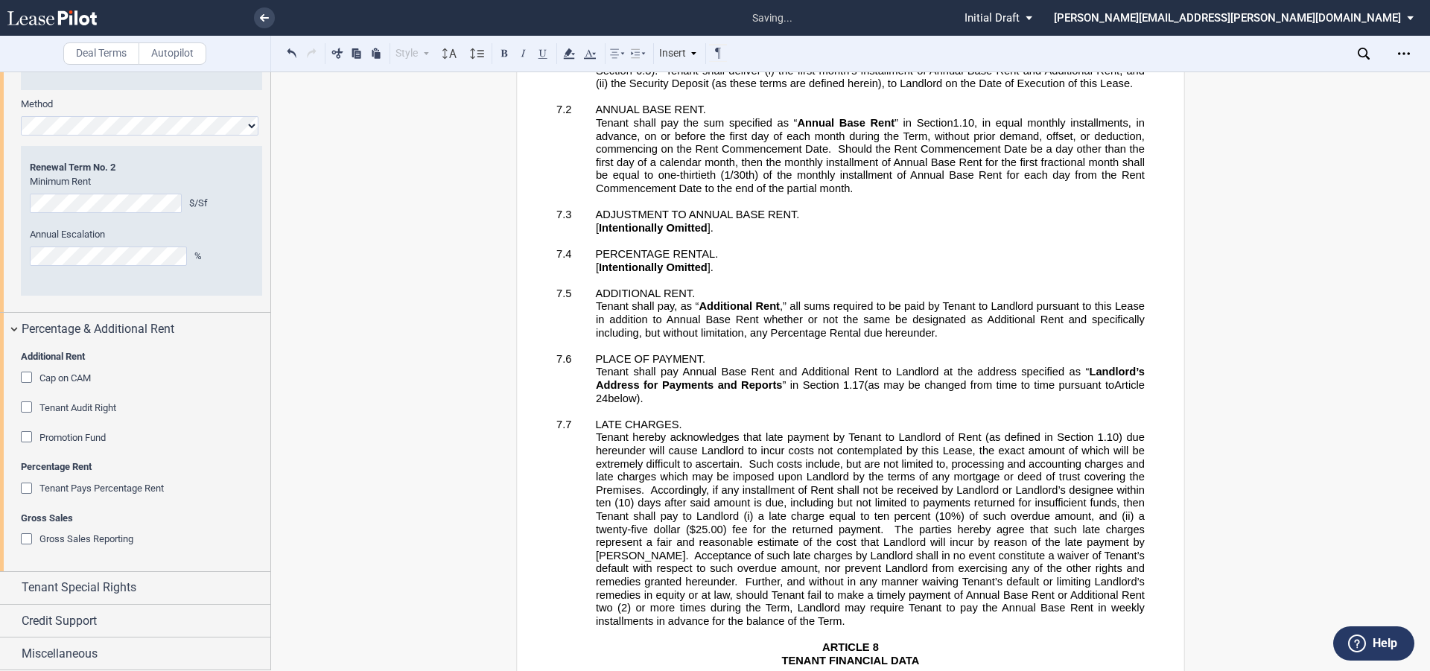
click at [24, 489] on div "Tenant Pays Percentage Rent" at bounding box center [28, 490] width 15 height 15
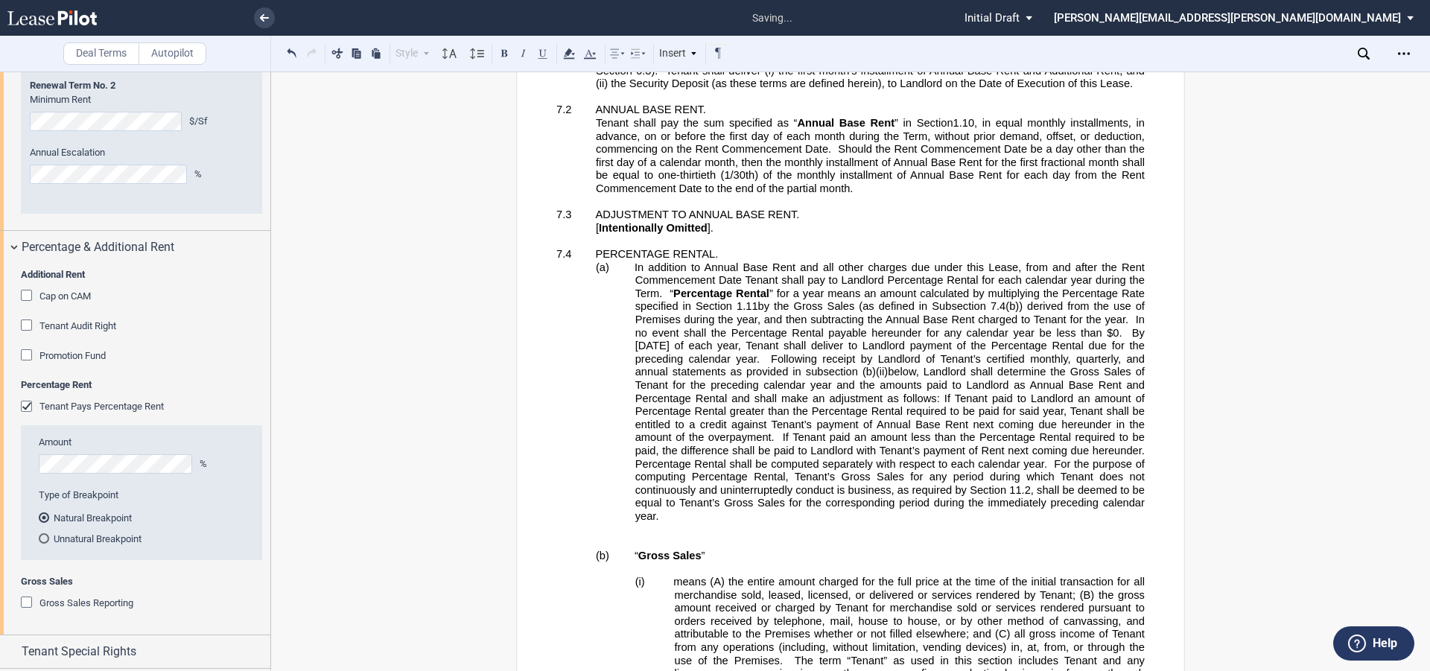
click at [24, 416] on div "Tenant Pays Percentage Rent" at bounding box center [28, 408] width 15 height 15
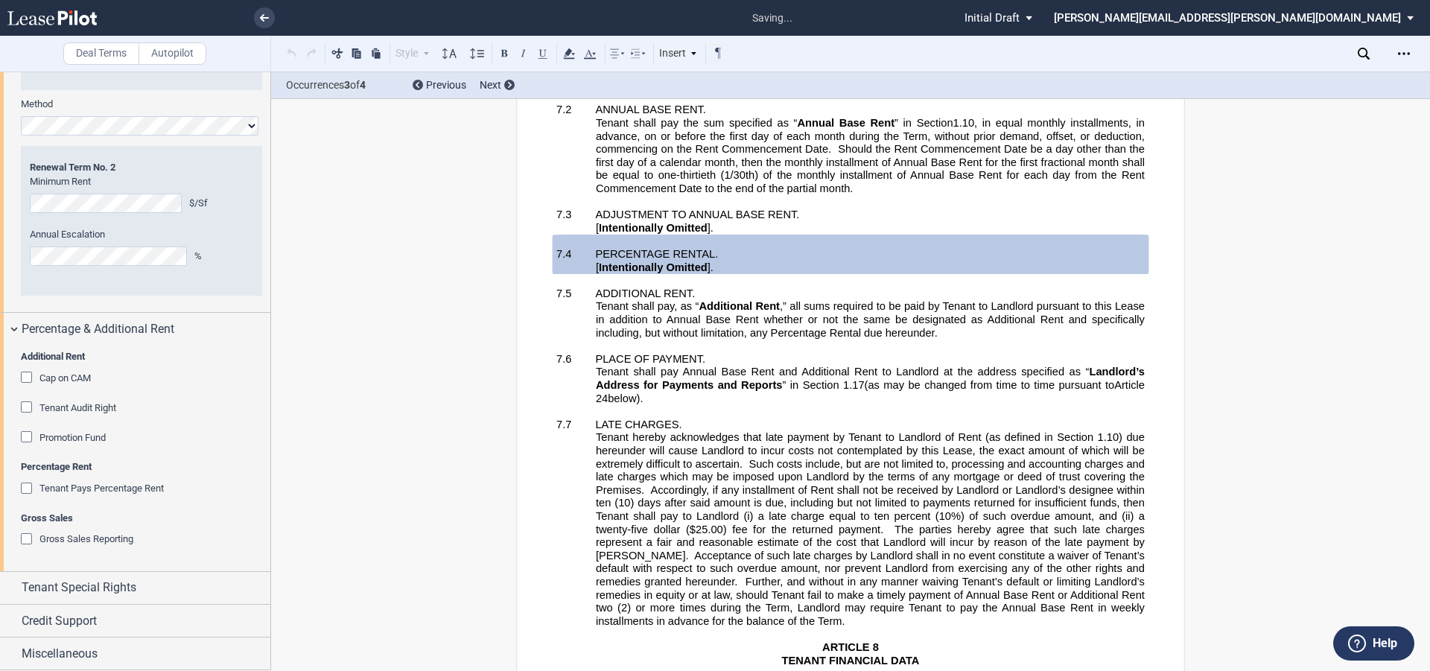
click at [27, 542] on div "Gross Sales Reporting" at bounding box center [28, 540] width 15 height 15
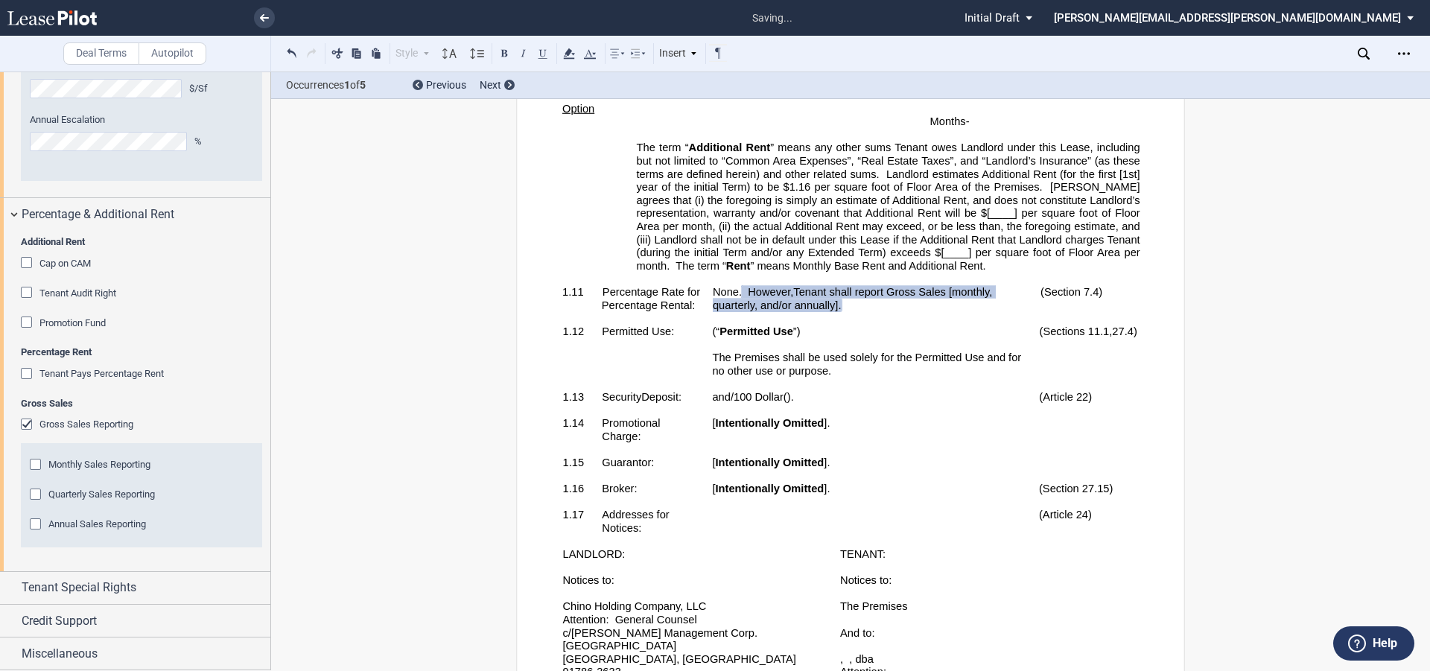
scroll to position [3272, 0]
click at [56, 584] on span "Tenant Special Rights" at bounding box center [79, 588] width 115 height 18
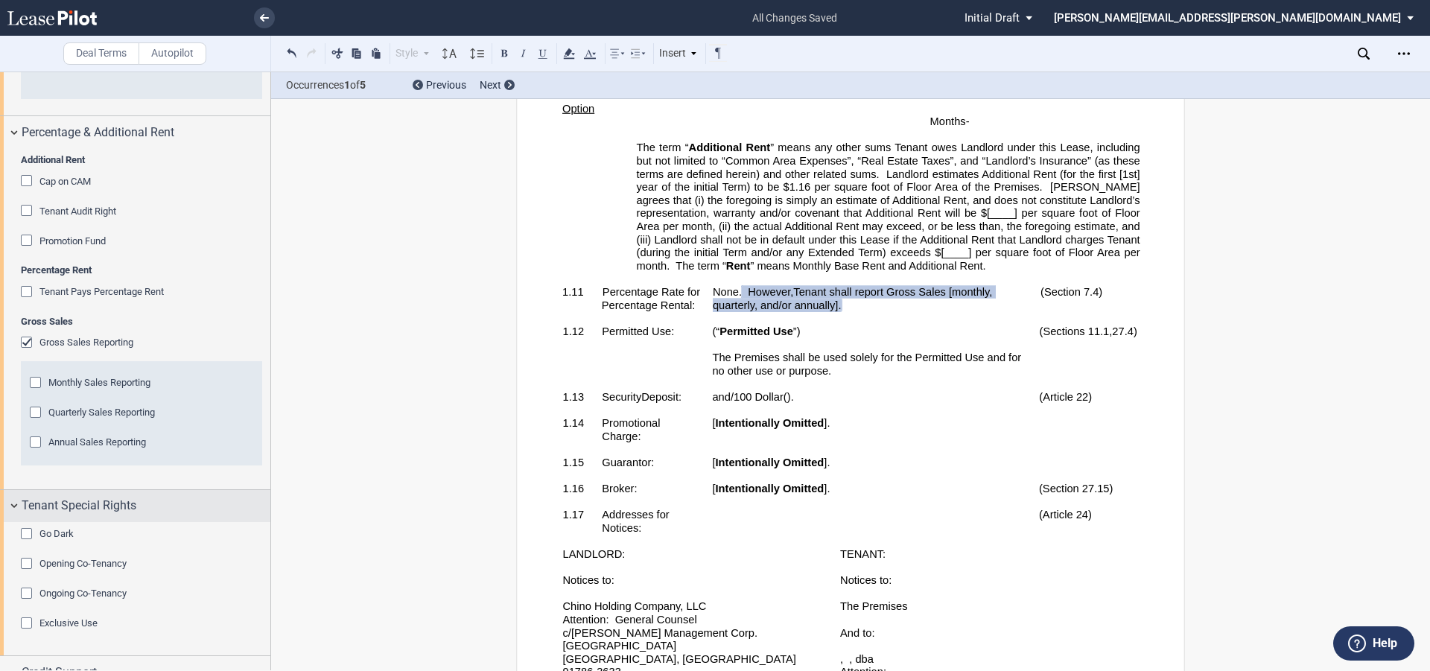
scroll to position [3406, 0]
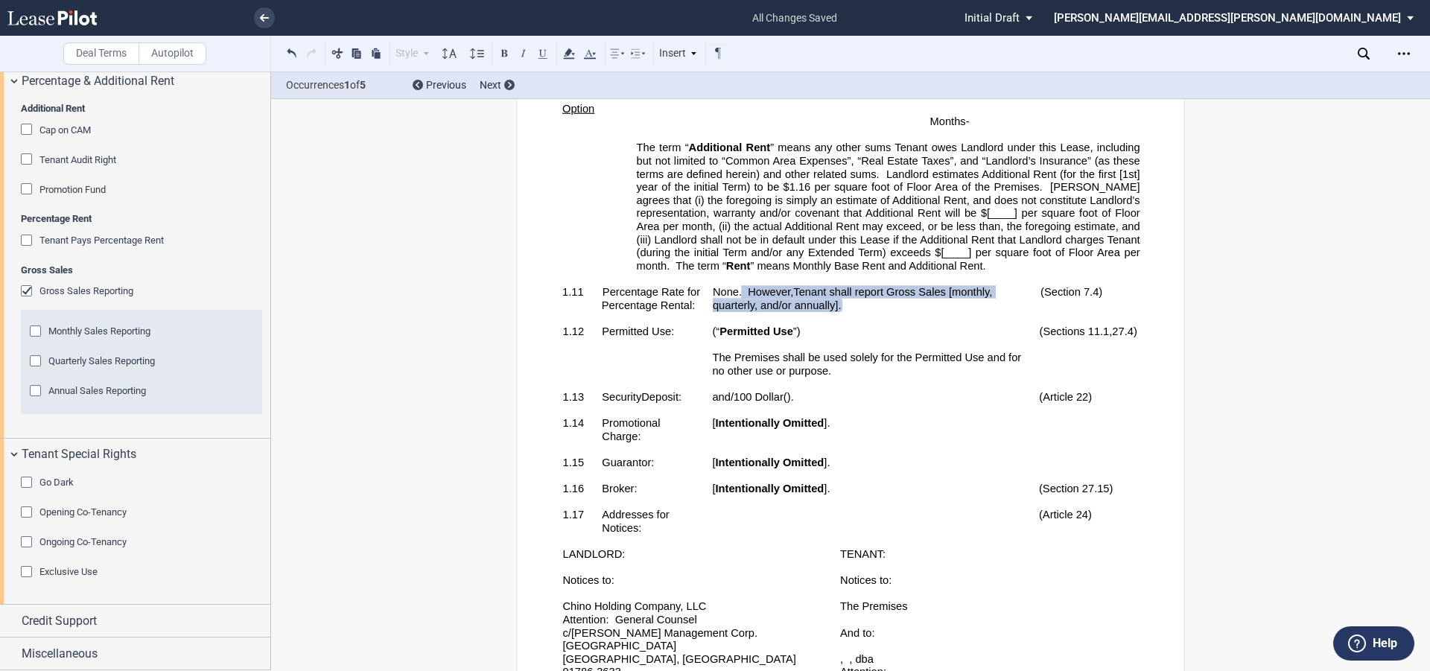
click at [25, 568] on div "Exclusive Use" at bounding box center [28, 573] width 15 height 15
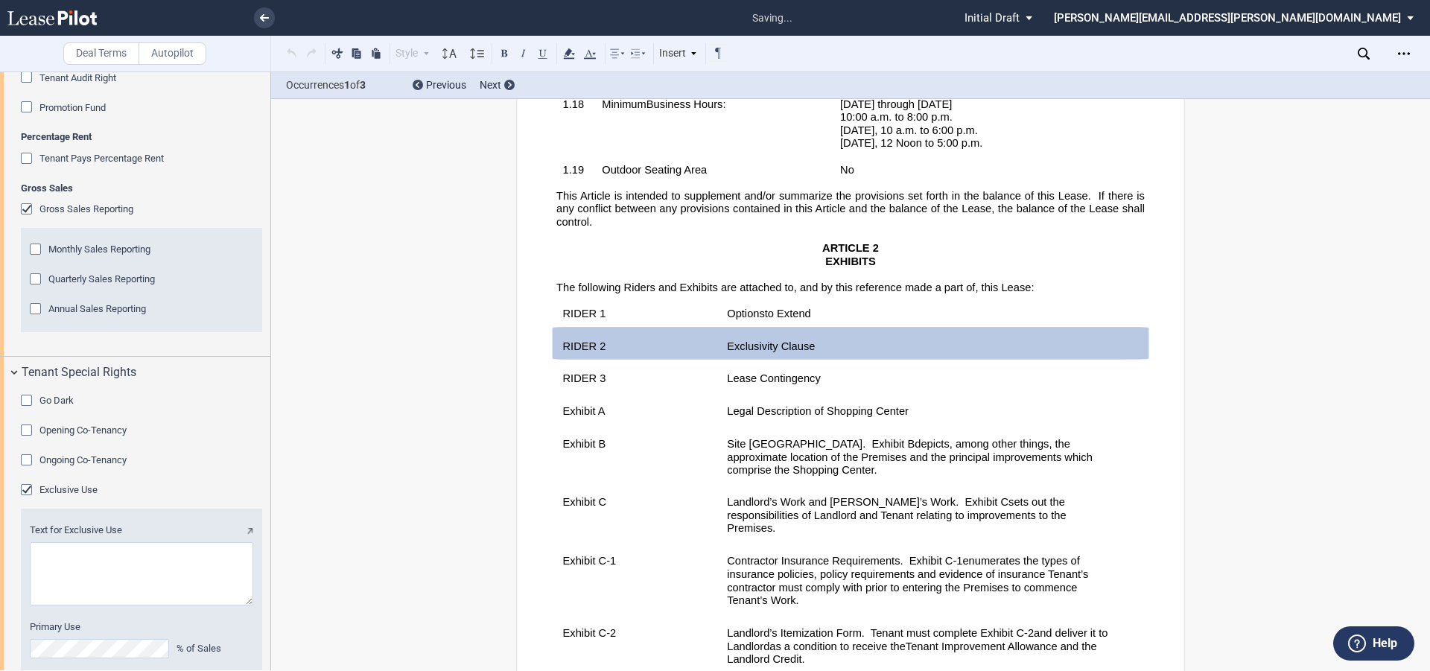
scroll to position [2477, 0]
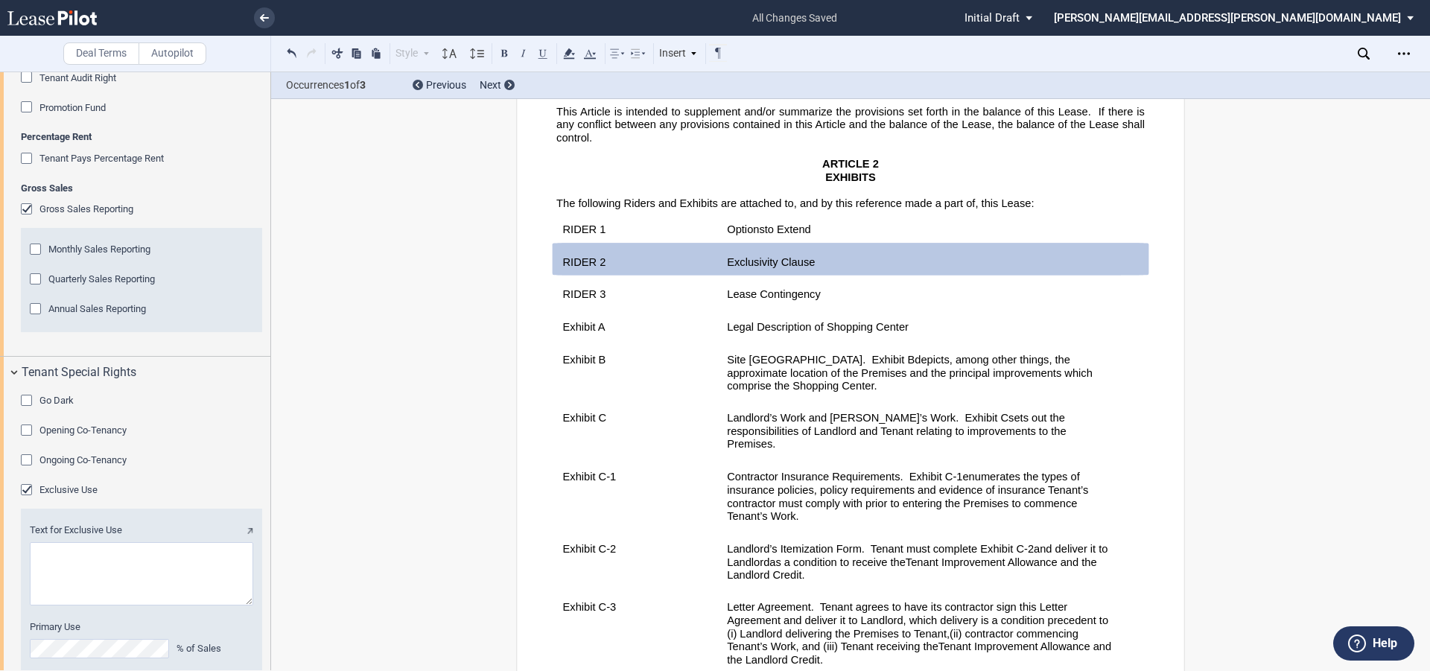
click at [19, 482] on div "Go Dark Go Dark Option One Day Specified Period of Time: Year(s) Gross Sales Fl…" at bounding box center [135, 622] width 270 height 466
click at [24, 410] on div "Go Dark" at bounding box center [28, 402] width 15 height 15
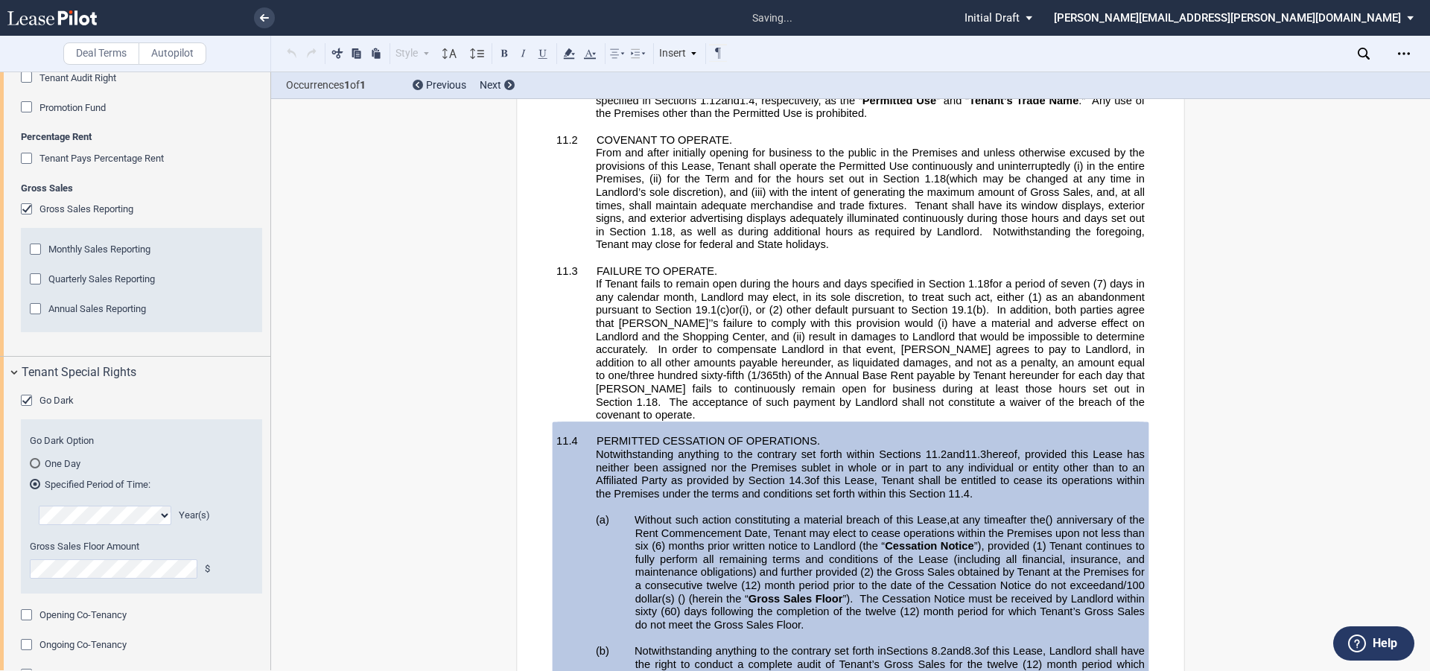
scroll to position [10278, 0]
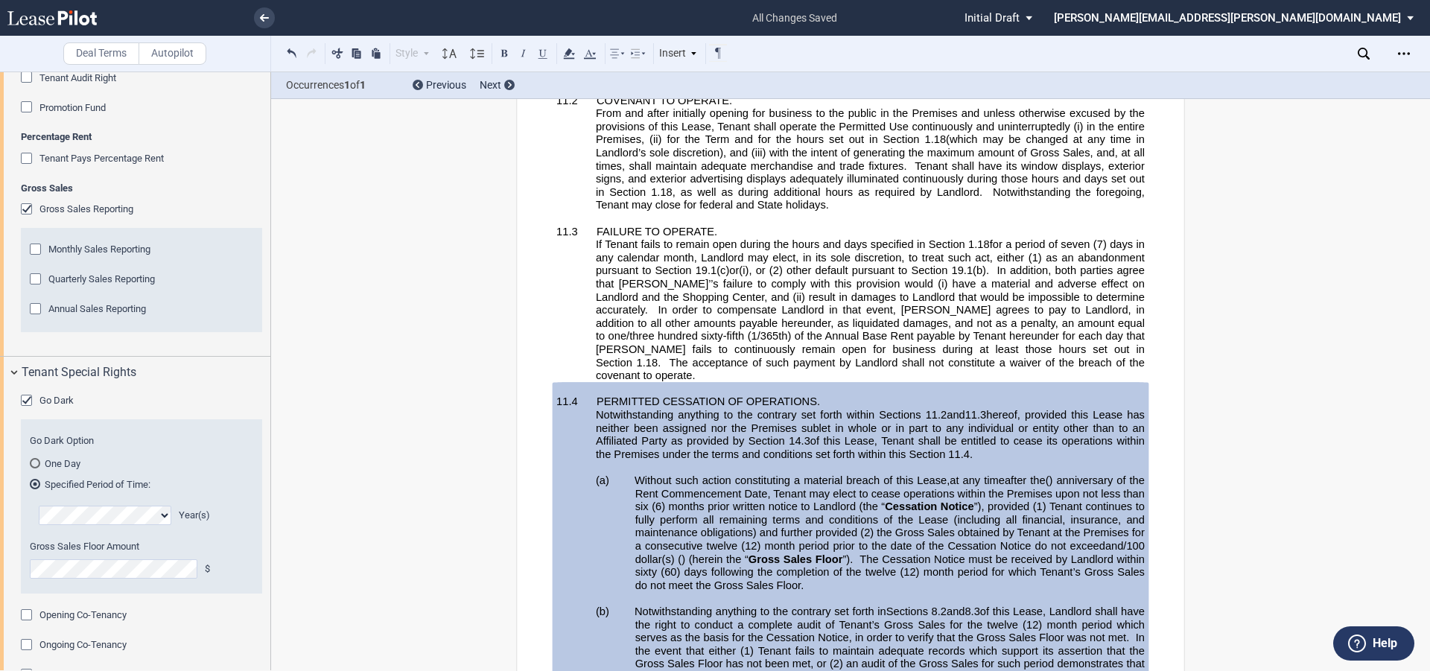
click at [61, 255] on span "Monthly Sales Reporting" at bounding box center [99, 249] width 102 height 11
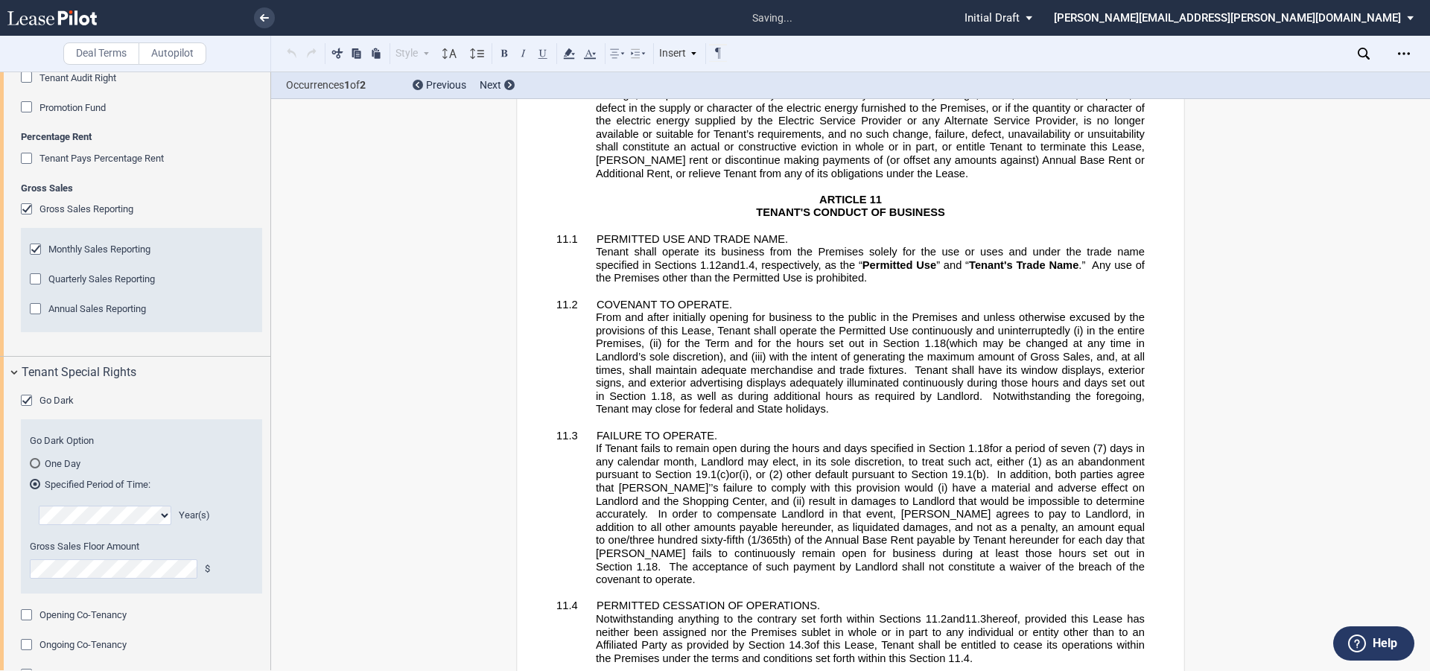
scroll to position [10487, 0]
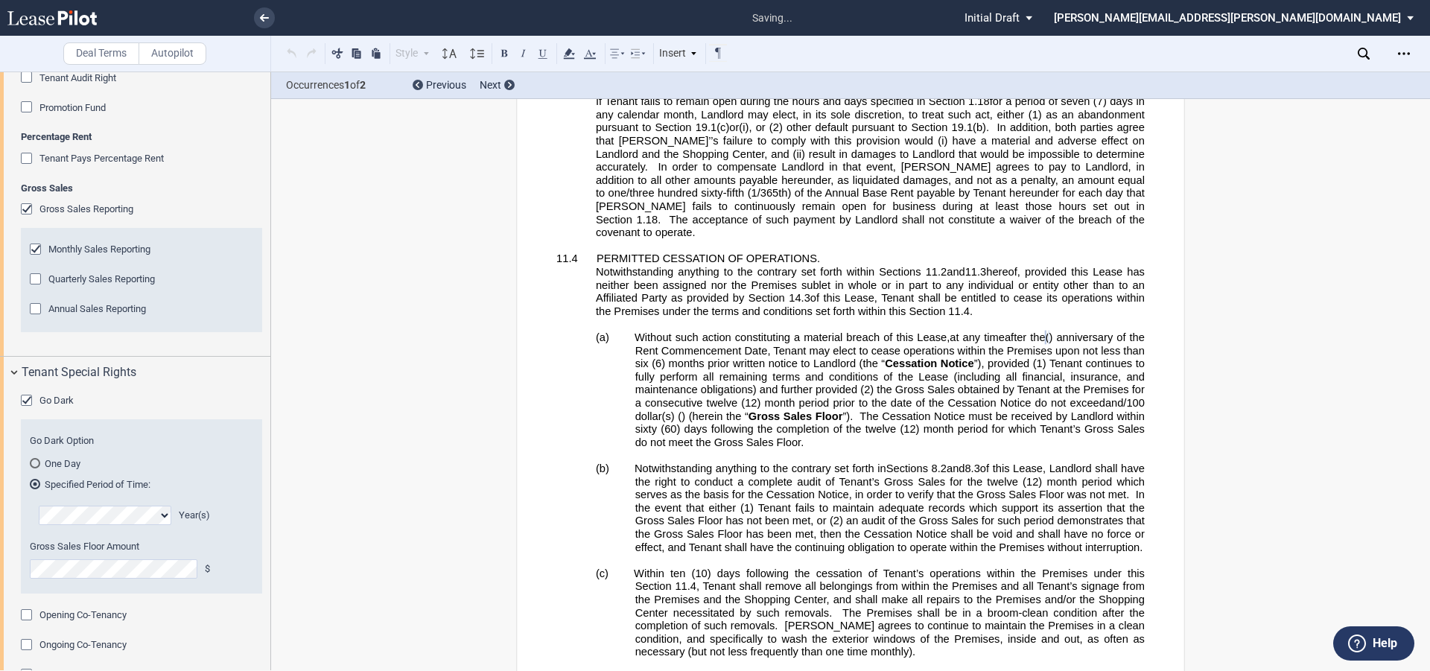
click at [792, 386] on span "”), provided (1) Tenant continues to fully perform all remaining terms and cond…" at bounding box center [891, 383] width 512 height 51
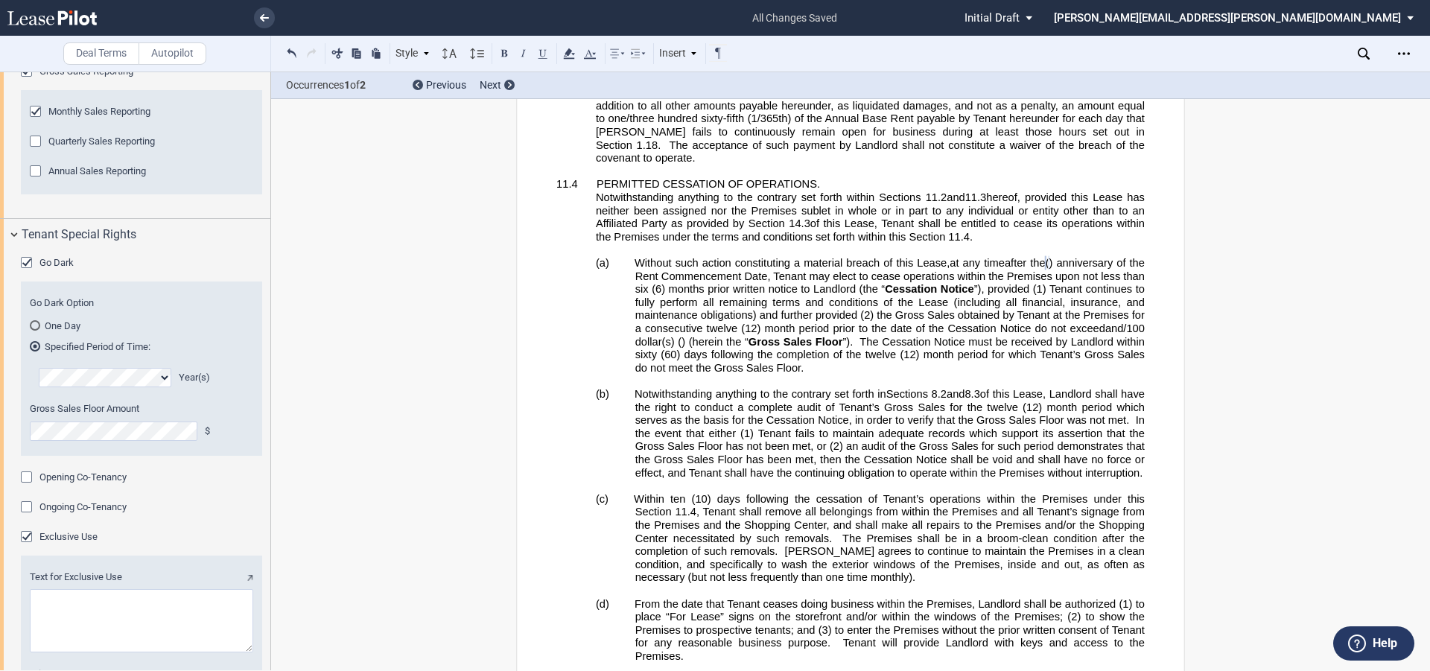
scroll to position [3704, 0]
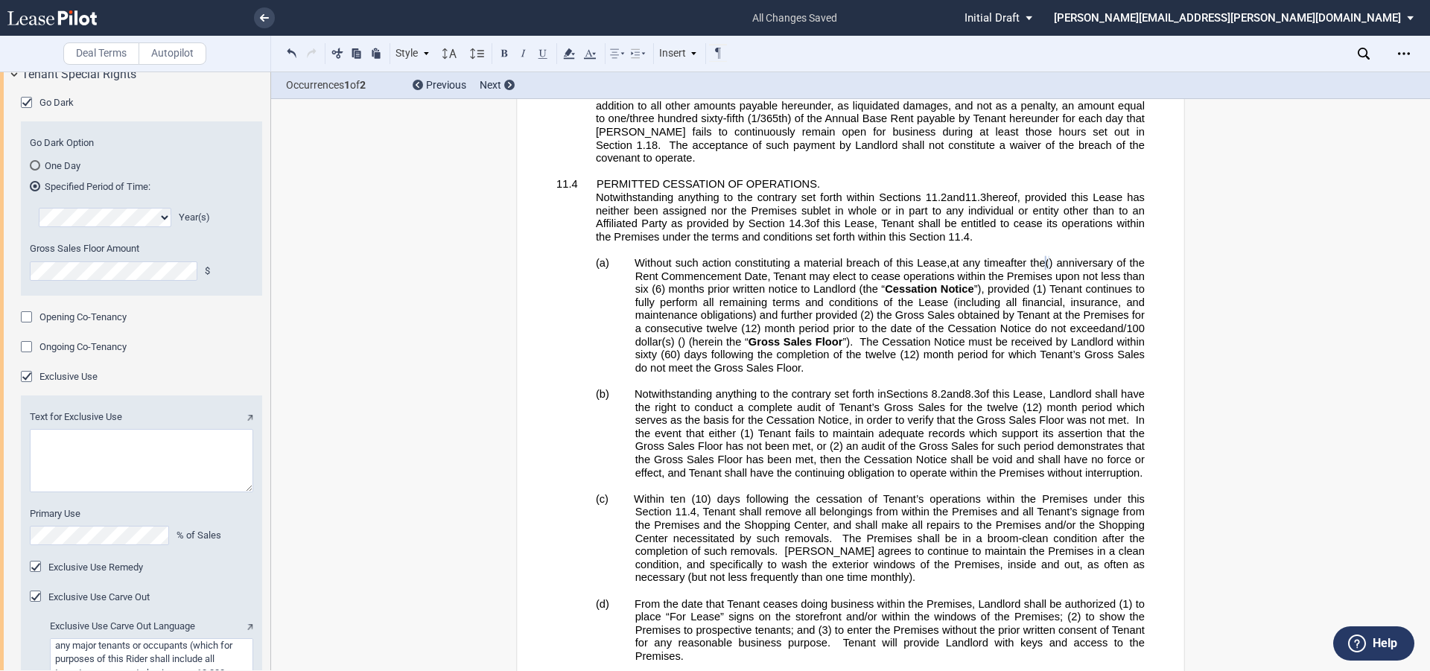
click at [159, 492] on textarea "Text for Exclusive Use" at bounding box center [141, 460] width 223 height 63
paste textarea "sales of electronics as they pertain to the cellular business"
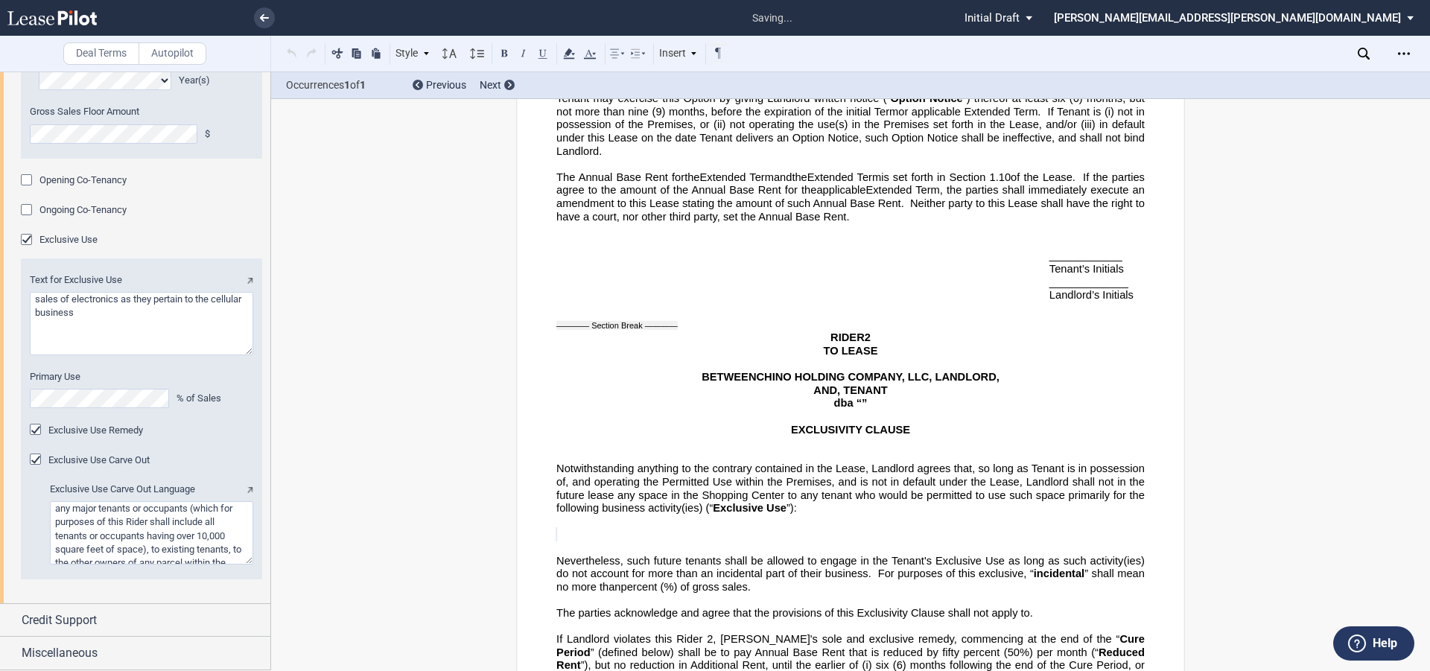
scroll to position [3923, 0]
type textarea "sales of electronics as they pertain to the cellular business"
click at [75, 619] on span "Credit Support" at bounding box center [59, 621] width 75 height 18
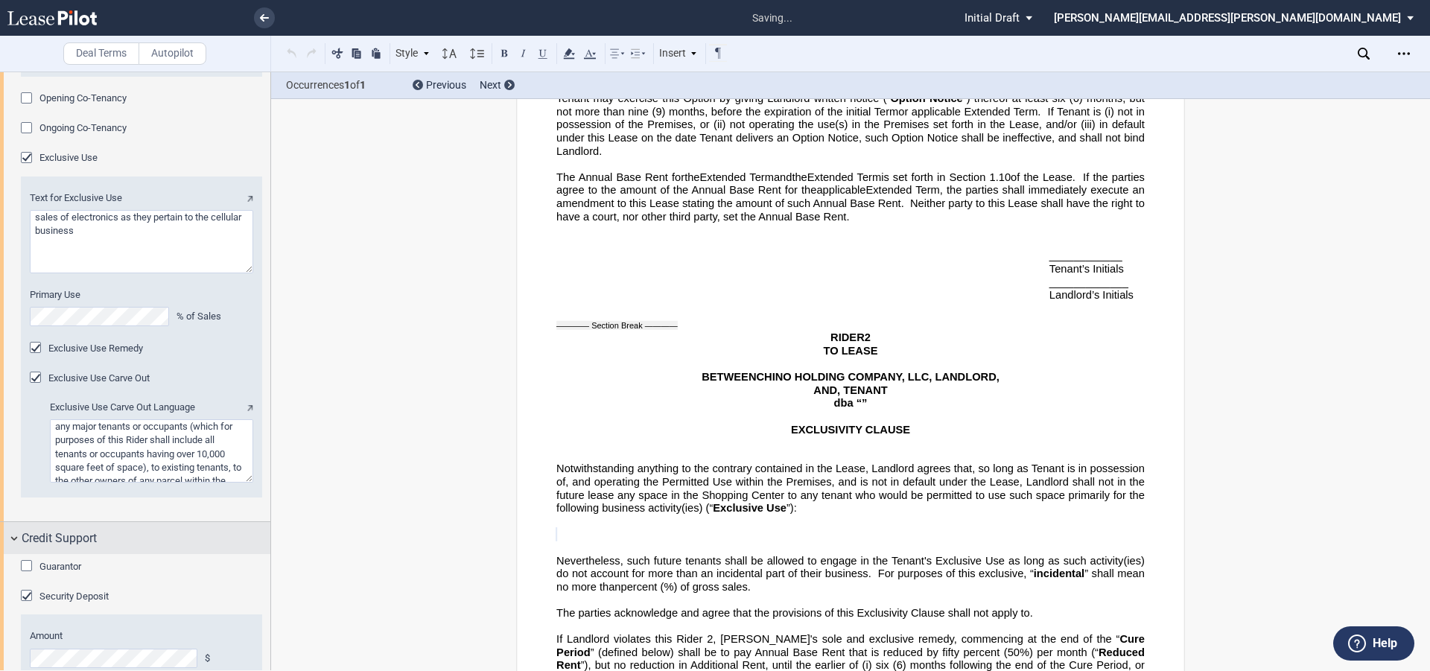
scroll to position [3988, 0]
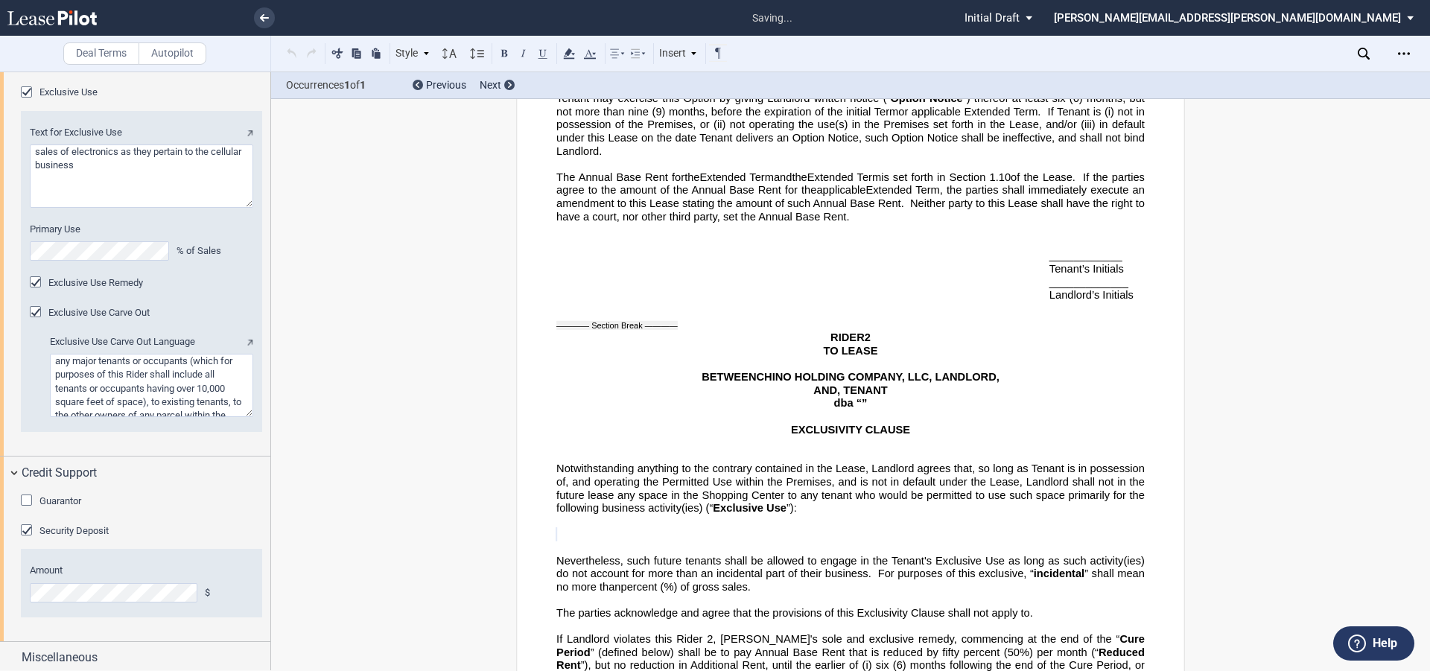
click at [27, 495] on div "Guarantor" at bounding box center [28, 502] width 15 height 15
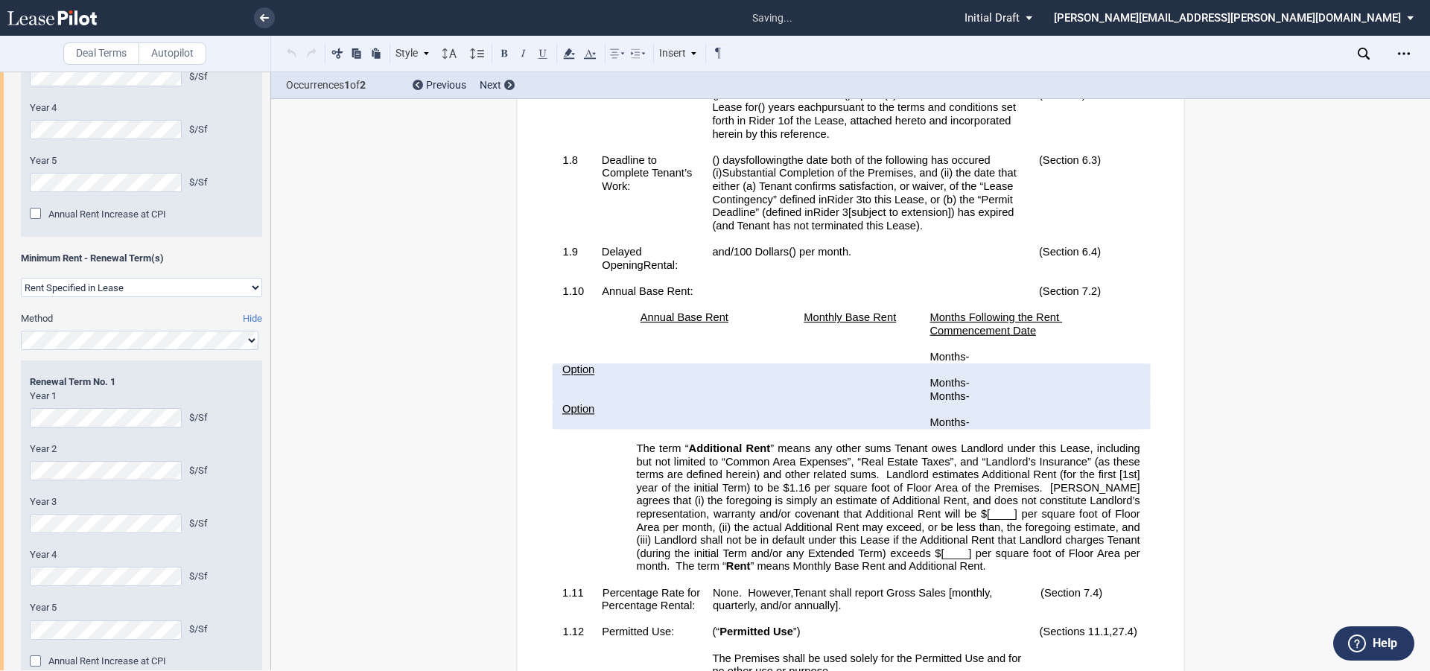
scroll to position [3110, 0]
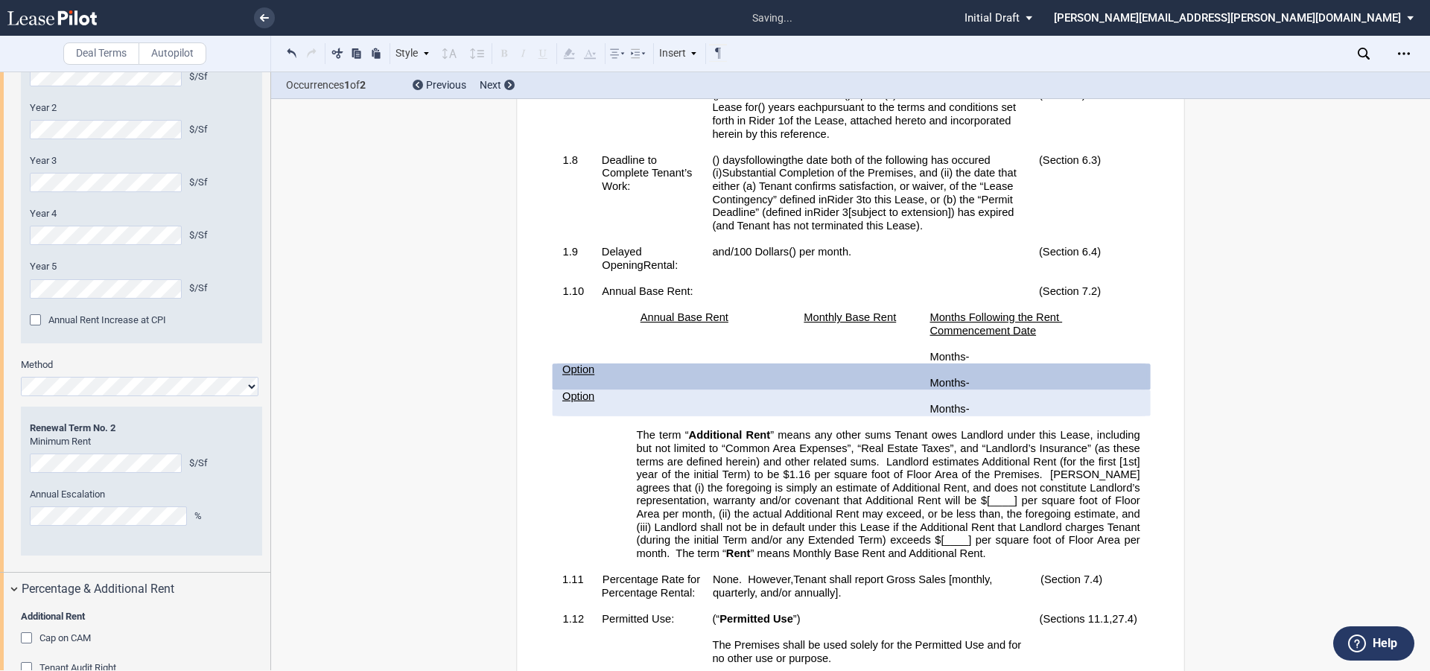
click at [0, 539] on div "Minimum Rent - Term Method Hide Year 1 $/Sf Year 2 $/Sf Year 3 $/Sf Year 4 $/Sf…" at bounding box center [135, 35] width 270 height 1075
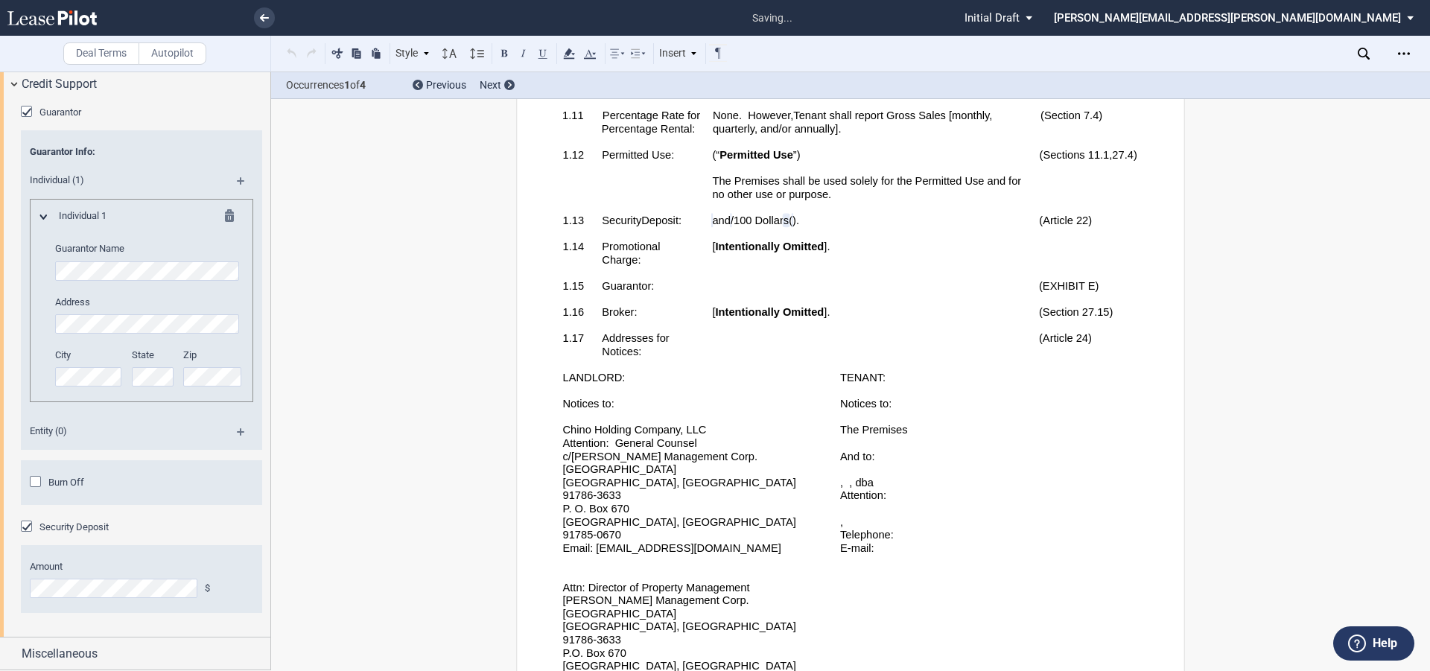
scroll to position [1517, 0]
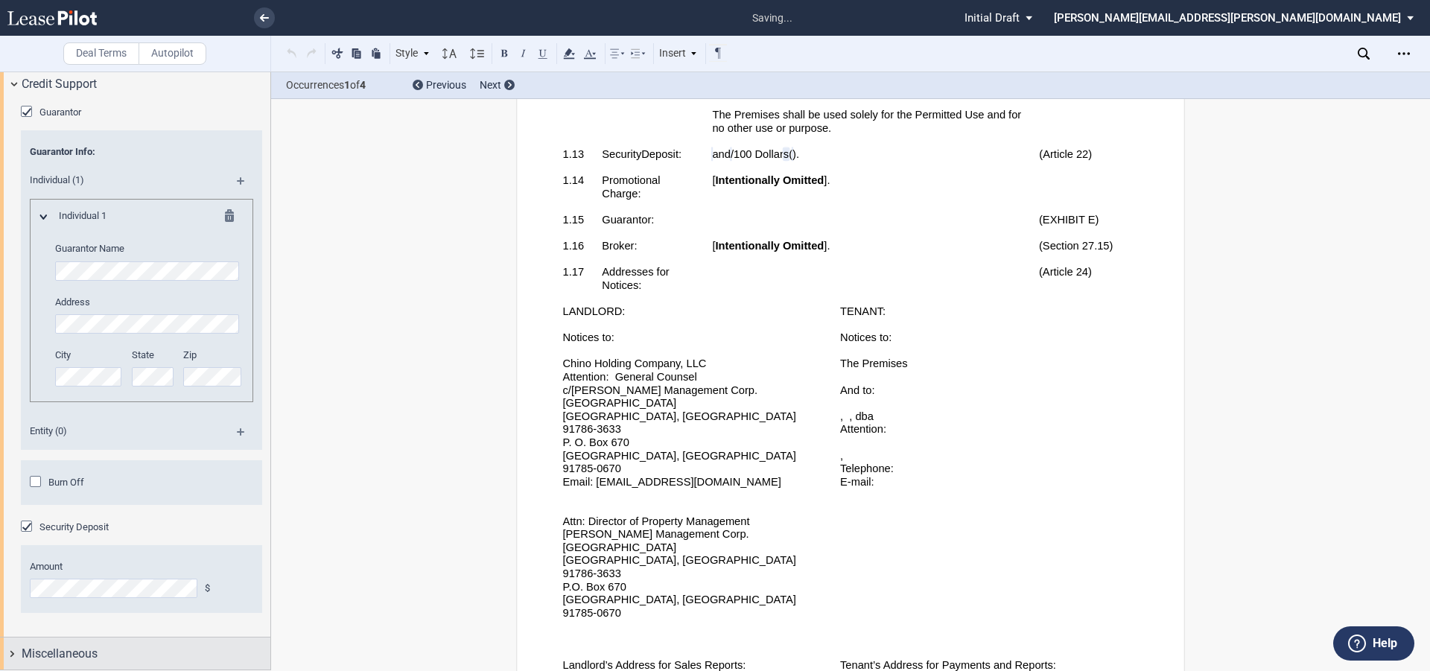
click at [46, 661] on span "Miscellaneous" at bounding box center [60, 654] width 76 height 18
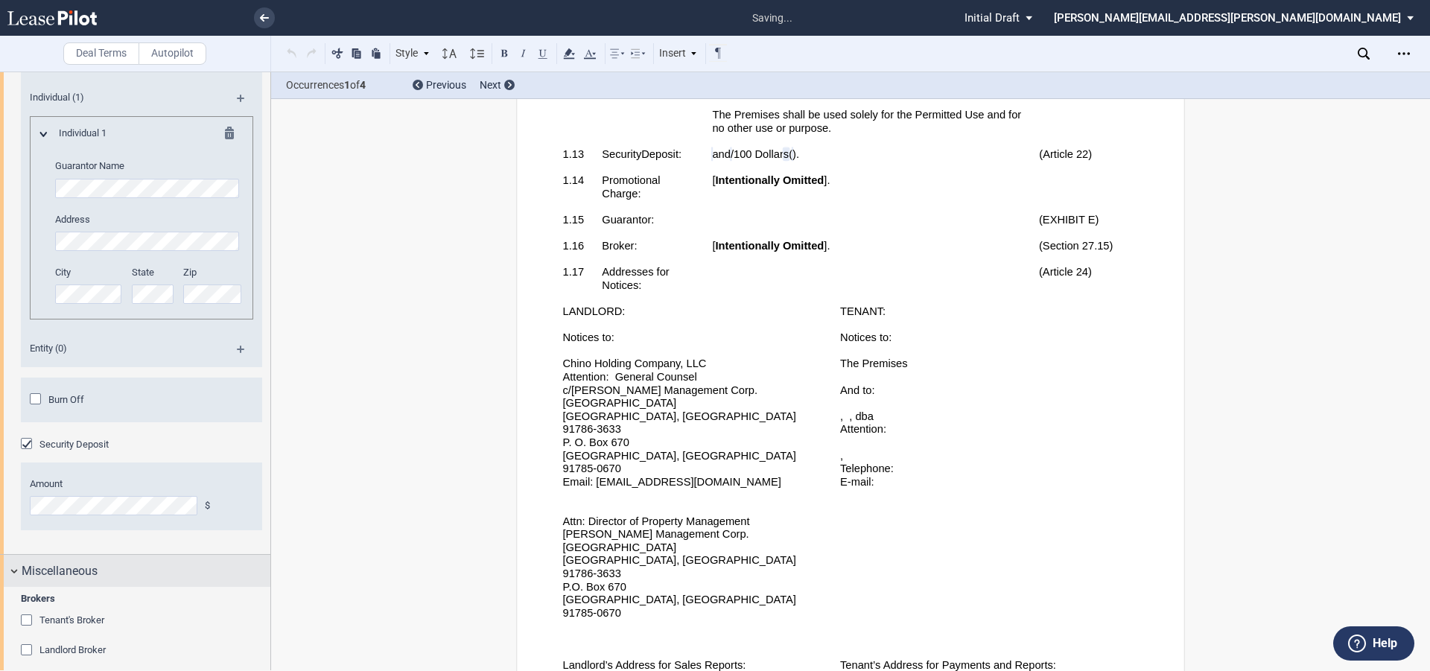
click at [48, 580] on span "Miscellaneous" at bounding box center [60, 571] width 76 height 18
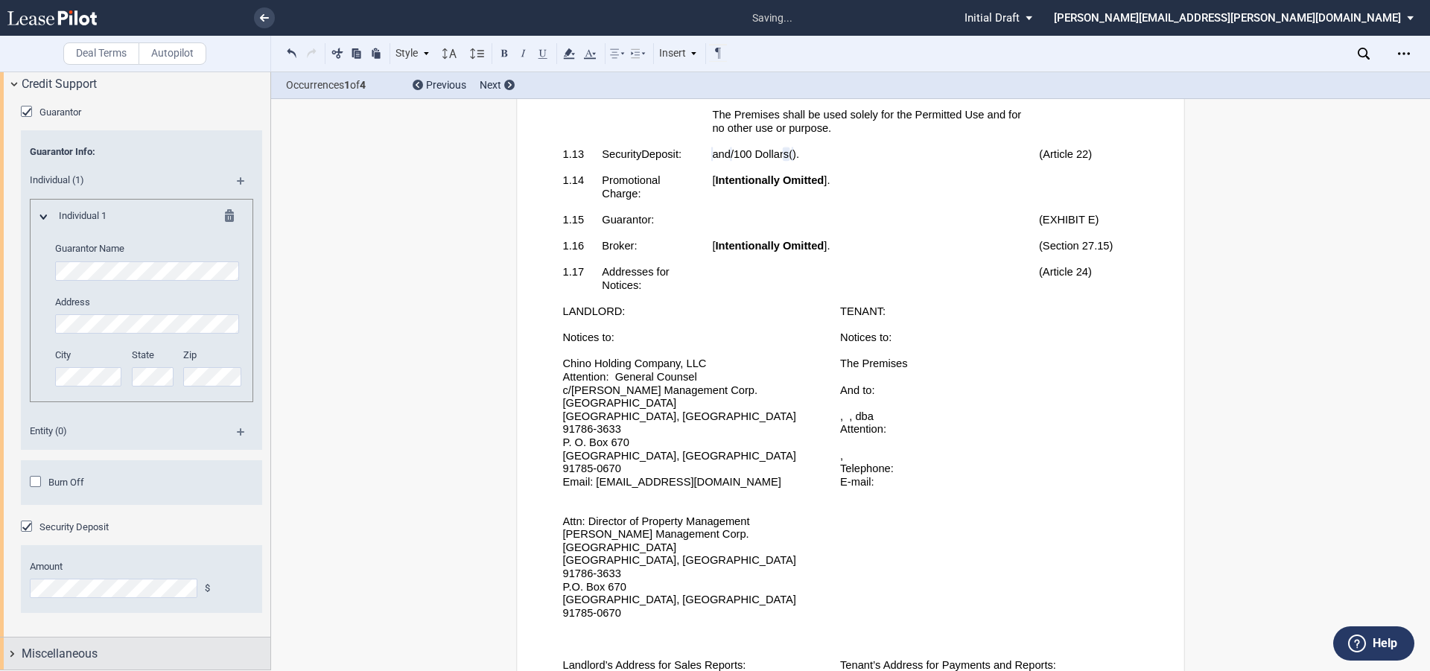
click at [67, 653] on span "Miscellaneous" at bounding box center [60, 654] width 76 height 18
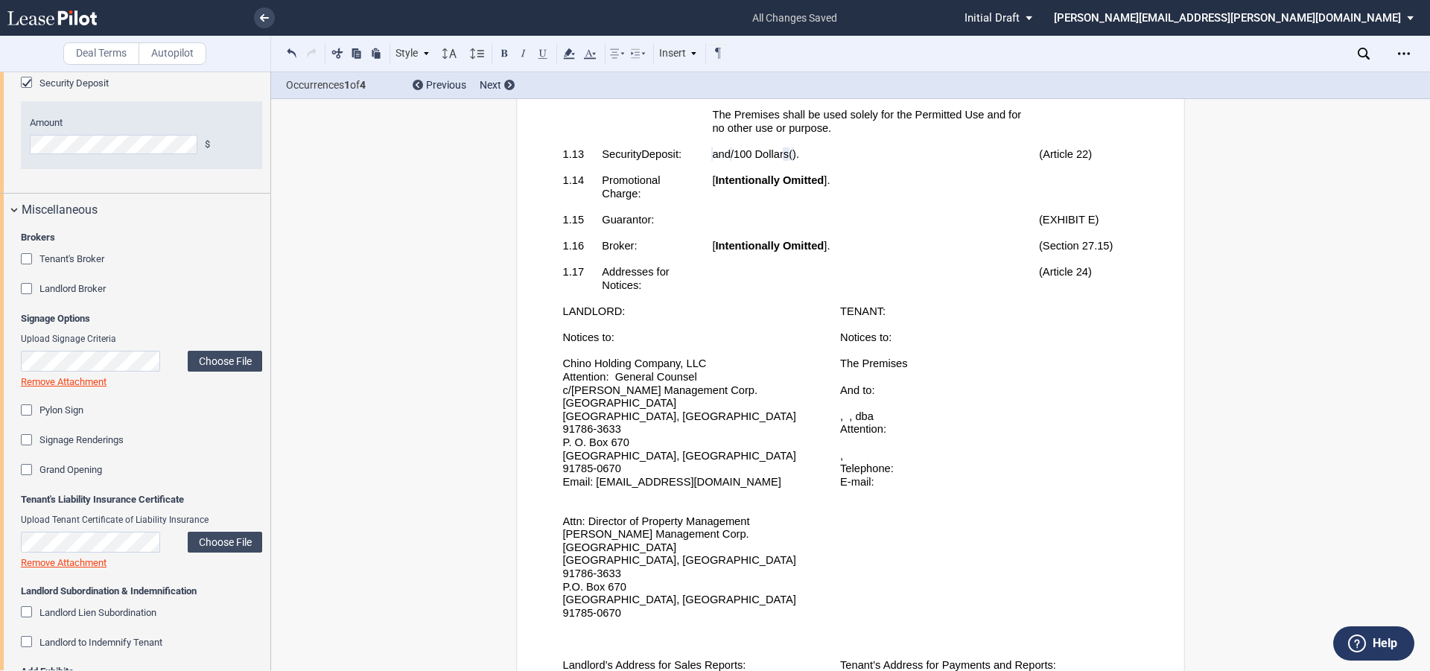
scroll to position [5256, 0]
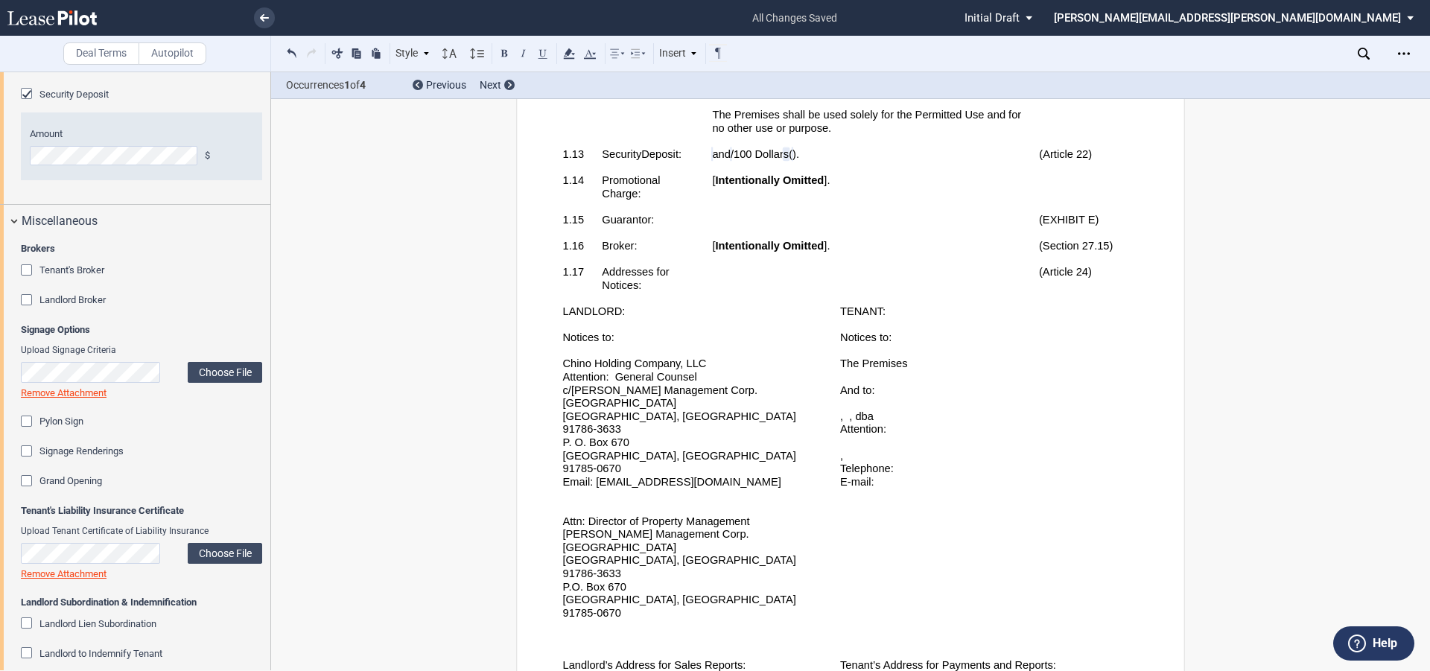
click at [34, 279] on div "Tenant's Broker" at bounding box center [28, 271] width 15 height 15
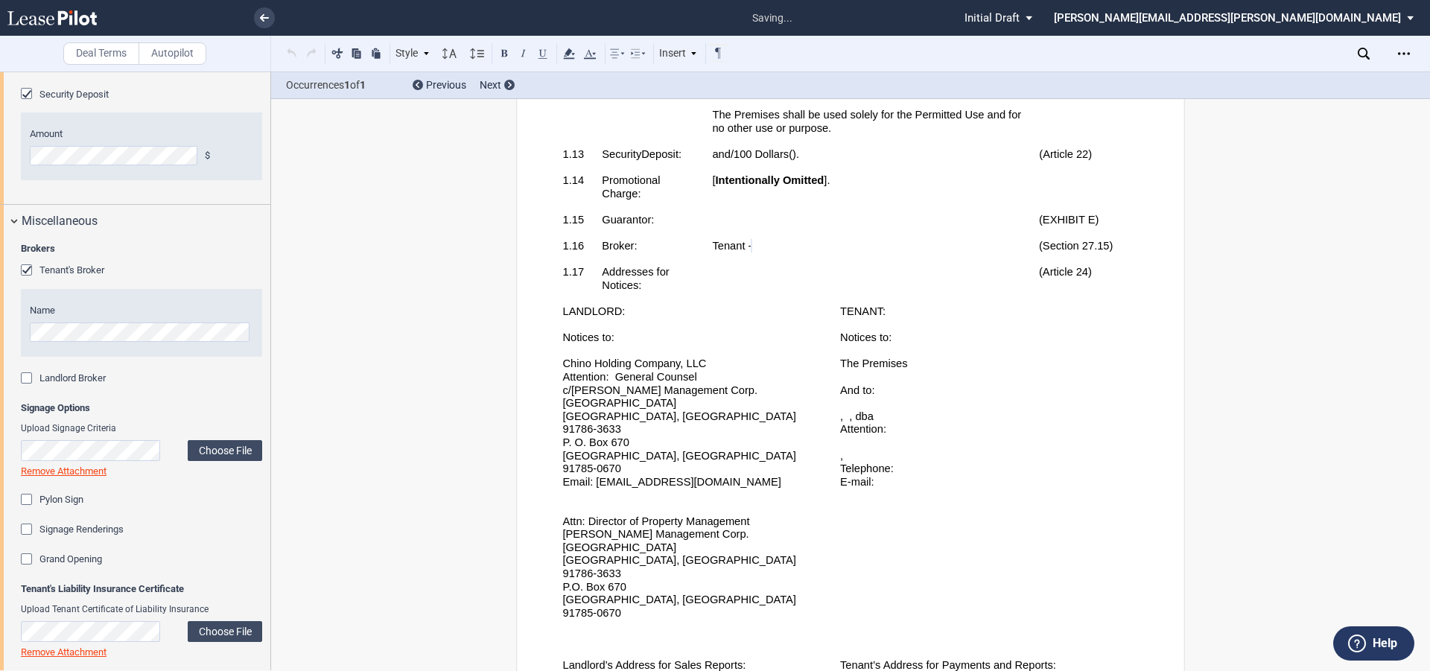
click at [25, 387] on div "Landlord Broker" at bounding box center [28, 379] width 15 height 15
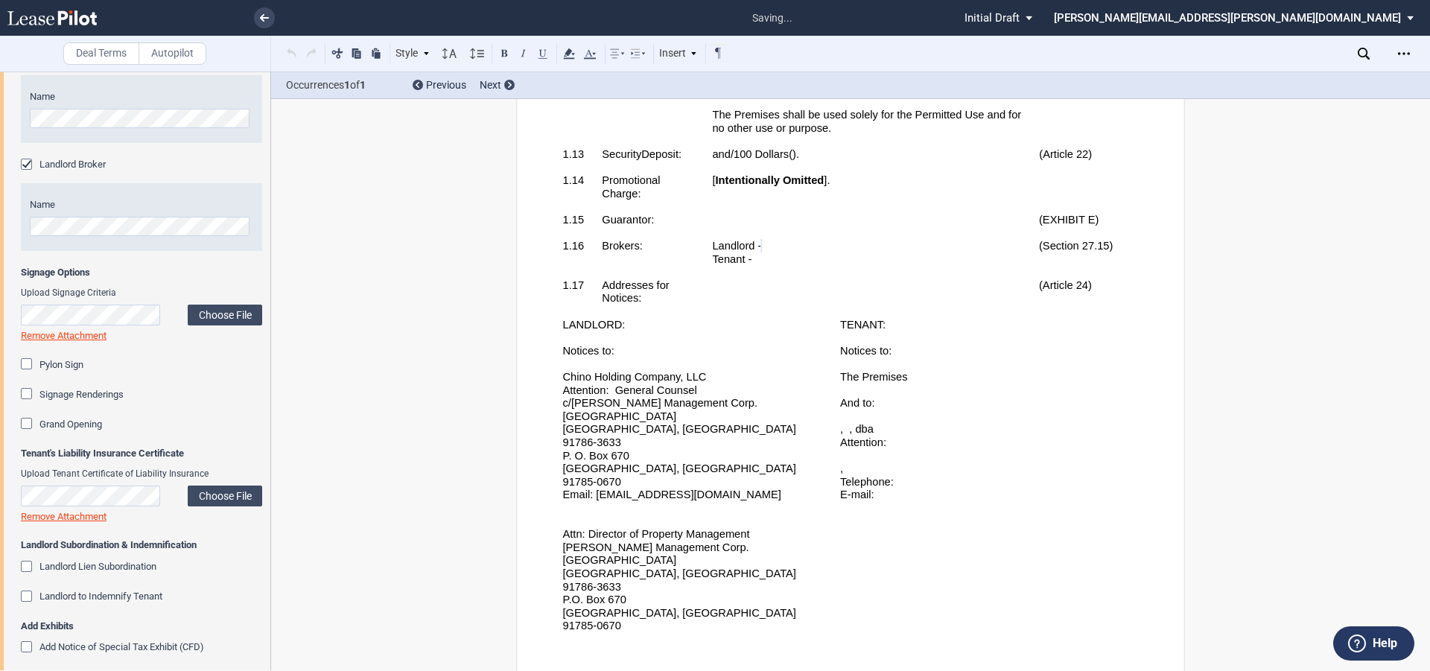
scroll to position [5479, 0]
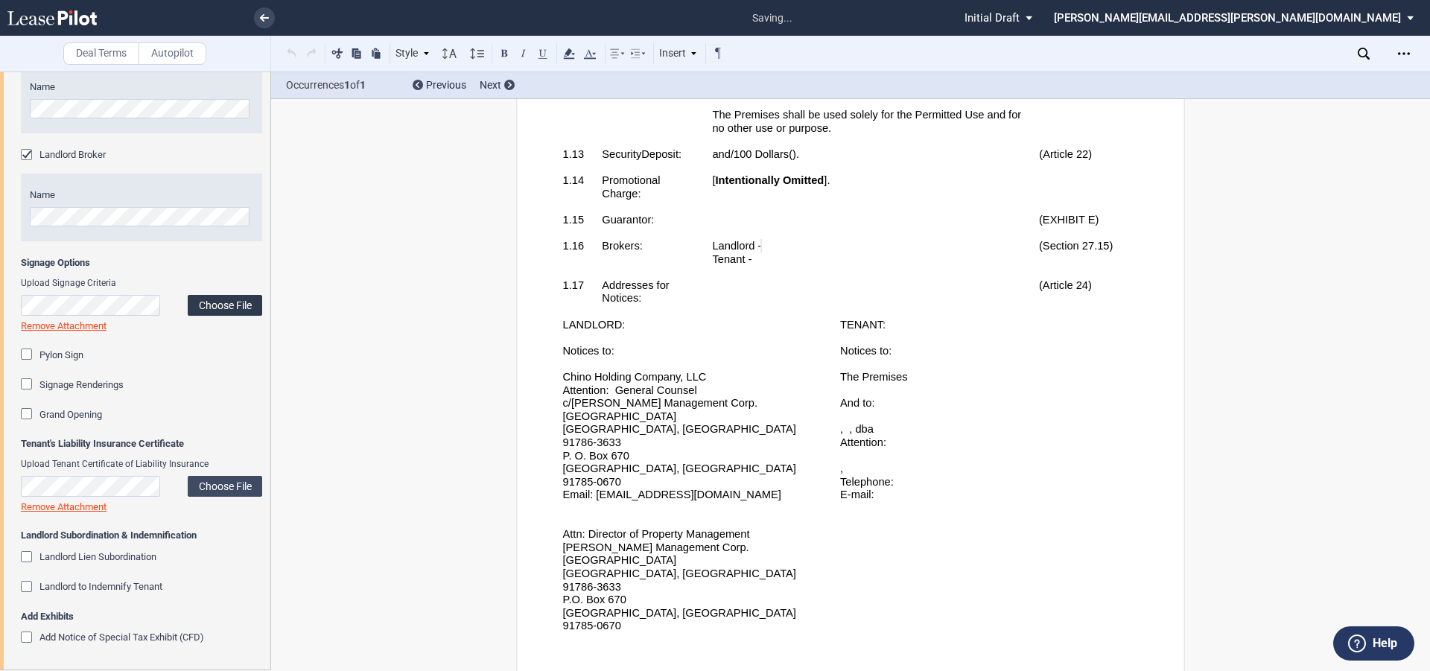
click at [207, 316] on label "Choose File" at bounding box center [225, 305] width 74 height 21
